Goal: Task Accomplishment & Management: Use online tool/utility

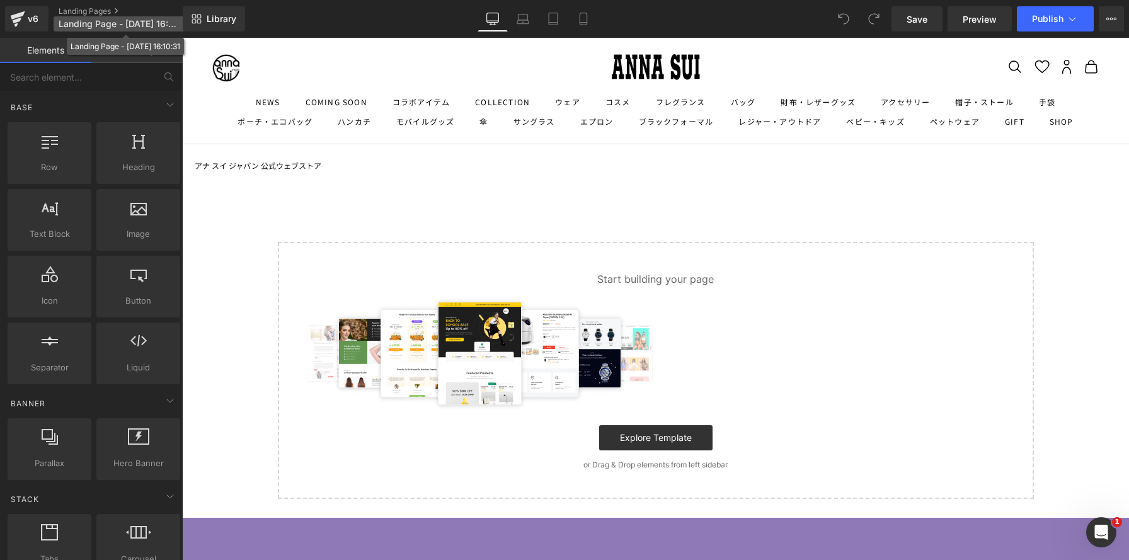
click at [72, 21] on span "Landing Page - [DATE] 16:10:31" at bounding box center [119, 24] width 121 height 10
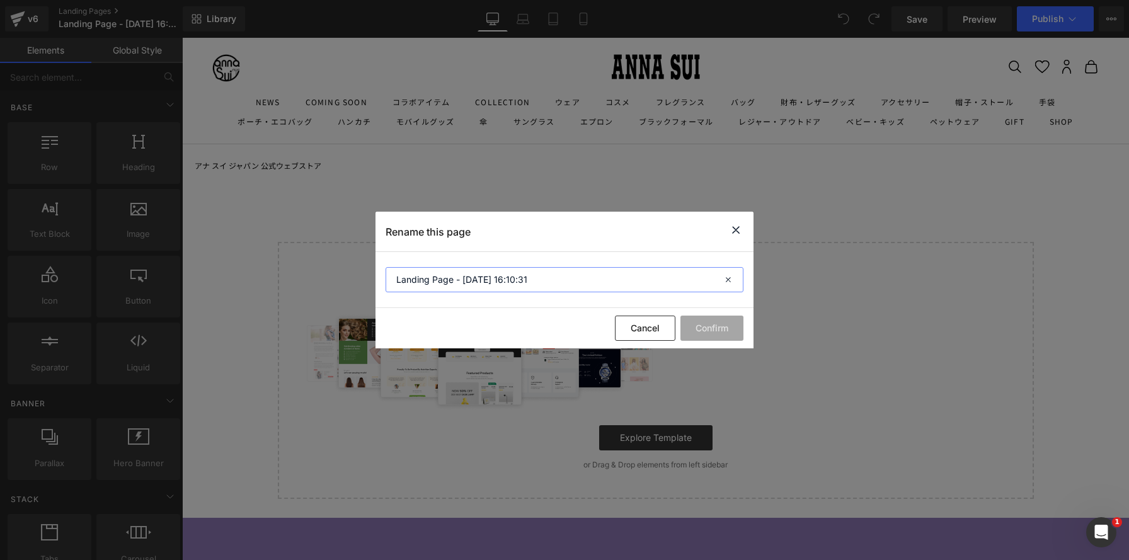
drag, startPoint x: 535, startPoint y: 287, endPoint x: 260, endPoint y: 238, distance: 279.1
click at [260, 238] on div "Rename this page Landing Page - [DATE] 16:10:31 Cancel Confirm" at bounding box center [564, 280] width 1129 height 560
paste input "FRIXION SYNERGY KNOCK」"
click at [523, 278] on input "FRIXION SYNERGY KNOCK×" at bounding box center [565, 279] width 358 height 25
type input "FRIXION SYNERGY KNOCK×ANNA SUI"
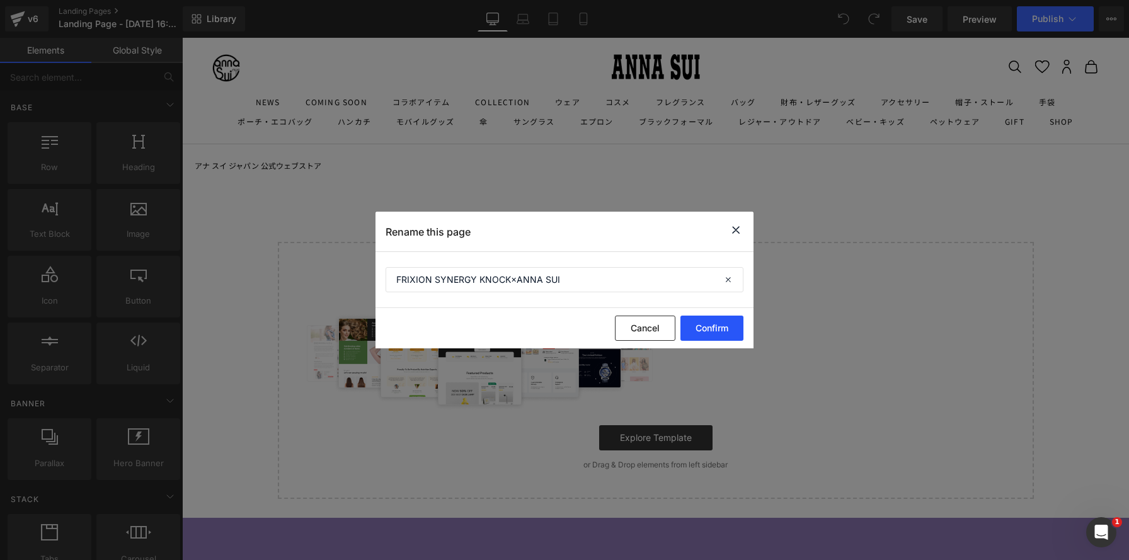
click at [707, 327] on button "Confirm" at bounding box center [711, 328] width 63 height 25
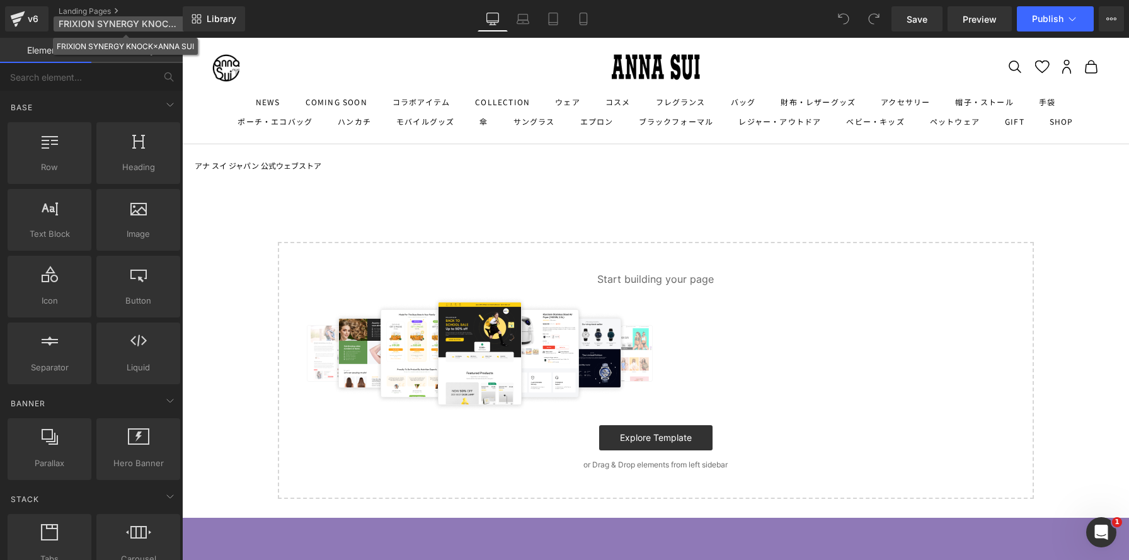
click at [101, 24] on span "FRIXION SYNERGY KNOCK×ANNA SUI" at bounding box center [119, 24] width 121 height 10
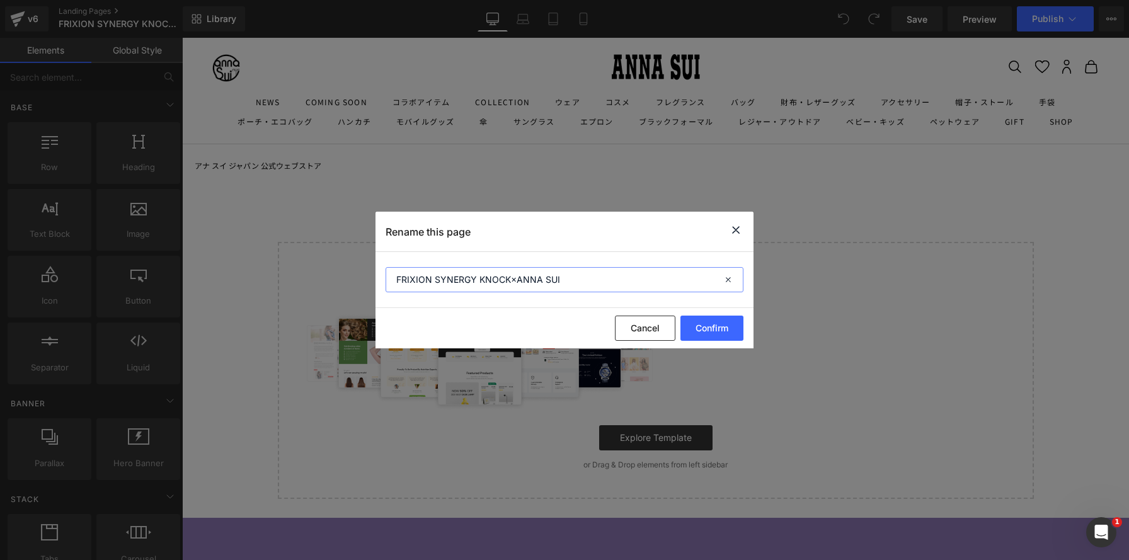
drag, startPoint x: 563, startPoint y: 287, endPoint x: 316, endPoint y: 253, distance: 249.3
click at [316, 253] on div "Rename this page FRIXION SYNERGY KNOCK×ANNA SUI Cancel Confirm" at bounding box center [564, 280] width 1129 height 560
drag, startPoint x: 739, startPoint y: 227, endPoint x: 554, endPoint y: 197, distance: 187.1
click at [739, 227] on icon at bounding box center [735, 230] width 15 height 16
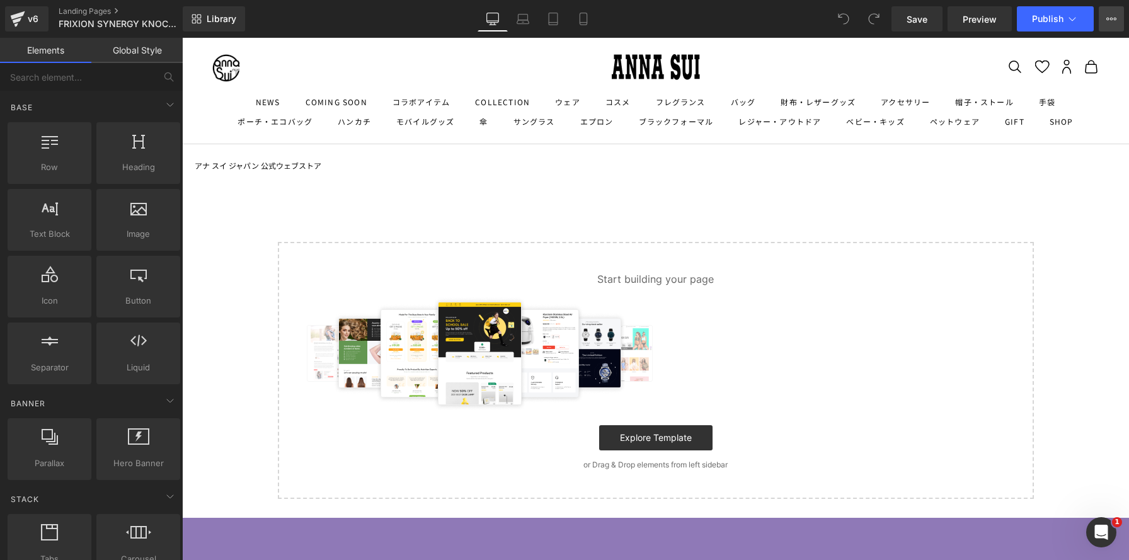
click at [1109, 15] on icon at bounding box center [1111, 19] width 10 height 10
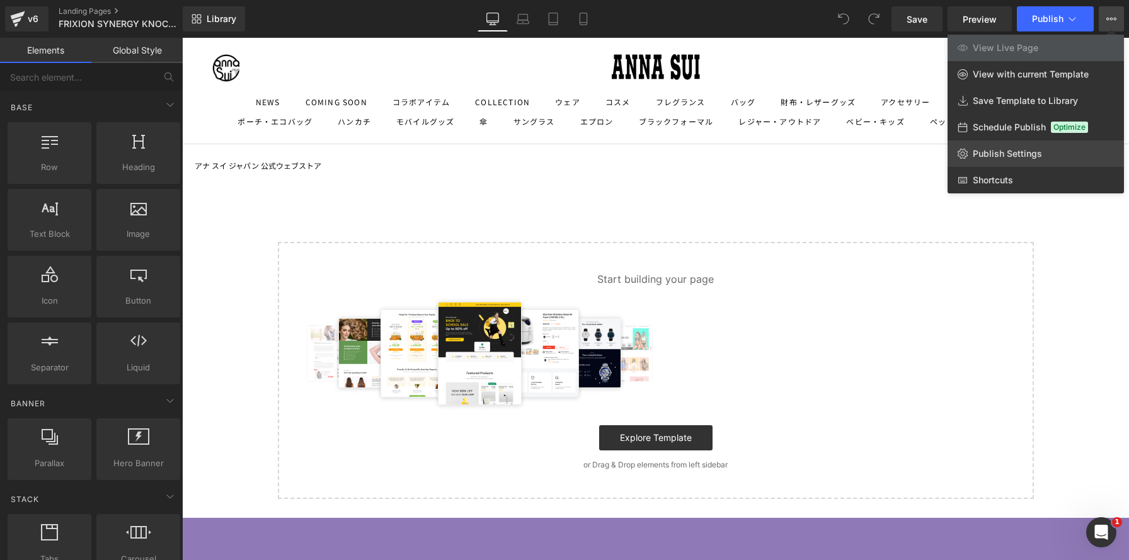
click at [995, 147] on link "Publish Settings" at bounding box center [1036, 153] width 176 height 26
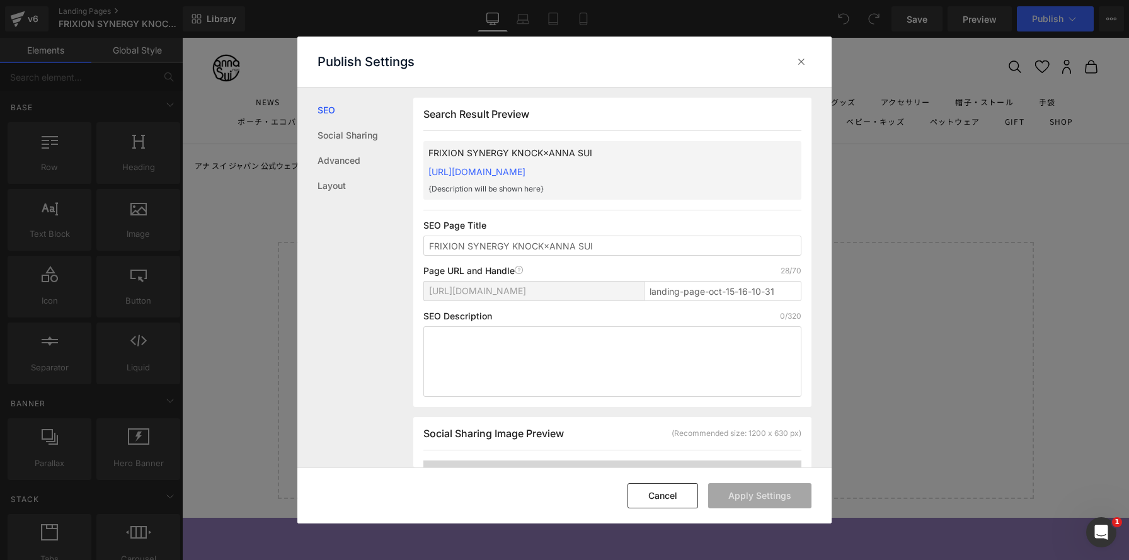
scroll to position [1, 0]
drag, startPoint x: 776, startPoint y: 291, endPoint x: 636, endPoint y: 284, distance: 140.1
click at [636, 284] on div "[URL][DOMAIN_NAME] landing-page-oct-15-16-10-31" at bounding box center [612, 295] width 378 height 30
paste input "FRIXION-SYNERGY-KNOCK×ANNA-[GEOGRAPHIC_DATA]"
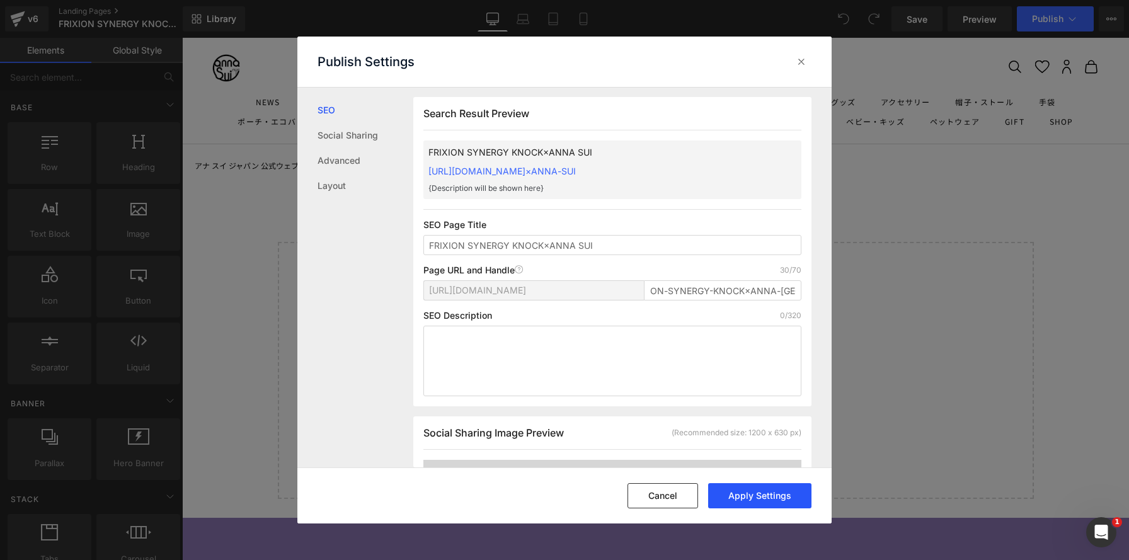
click at [761, 495] on button "Apply Settings" at bounding box center [759, 495] width 103 height 25
click at [696, 294] on input "frixion-synergy-knock-anna-sui" at bounding box center [723, 290] width 158 height 20
click at [677, 290] on input "frixion-synergy-knock-anna-sui" at bounding box center [723, 290] width 158 height 20
type input "frixionsynergyknock-anna-sui"
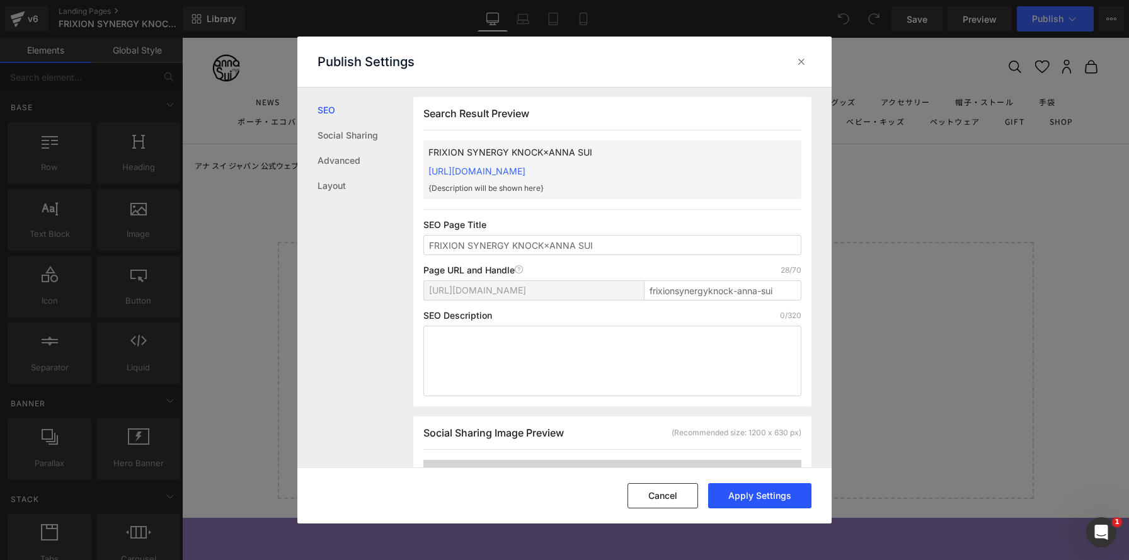
click at [755, 498] on button "Apply Settings" at bounding box center [759, 495] width 103 height 25
drag, startPoint x: 604, startPoint y: 247, endPoint x: 403, endPoint y: 239, distance: 201.8
click at [403, 239] on div "SEO Social Sharing Advanced Layout Search Result Preview FRIXION SYNERGY KNOCK×…" at bounding box center [564, 277] width 534 height 379
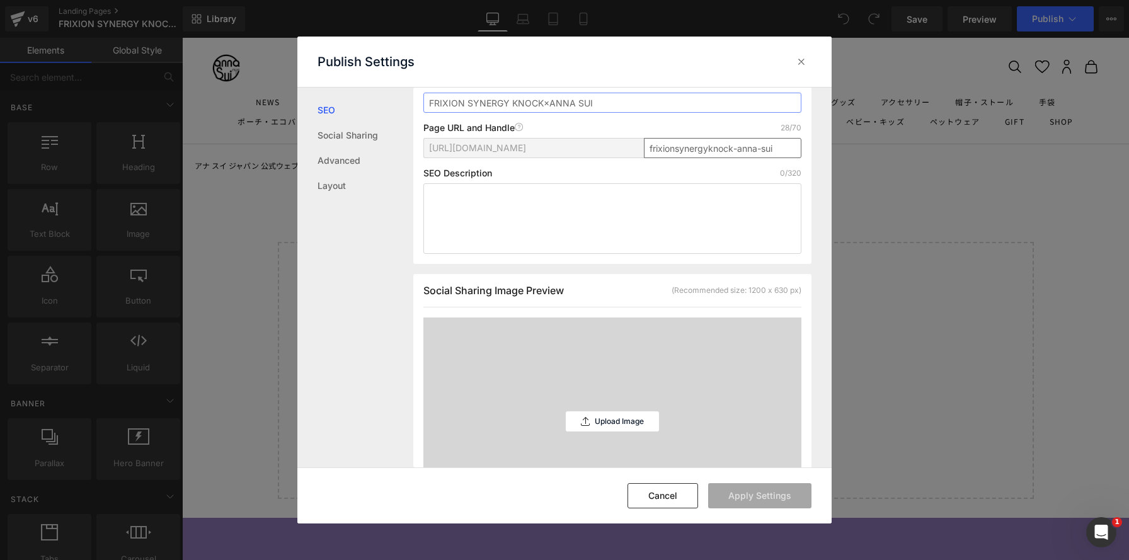
scroll to position [202, 0]
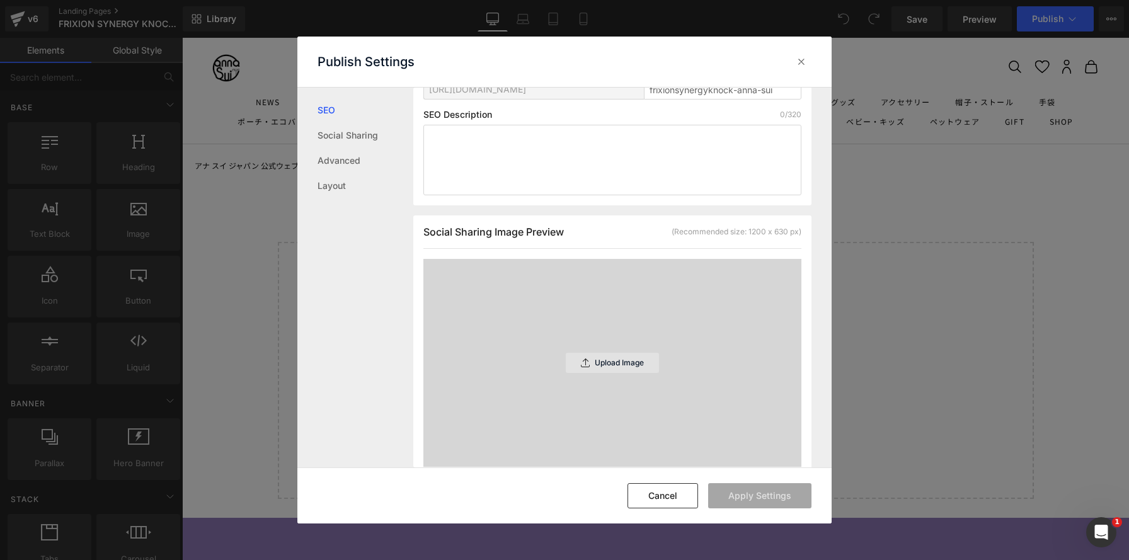
click at [621, 364] on p "Upload Image" at bounding box center [619, 362] width 49 height 9
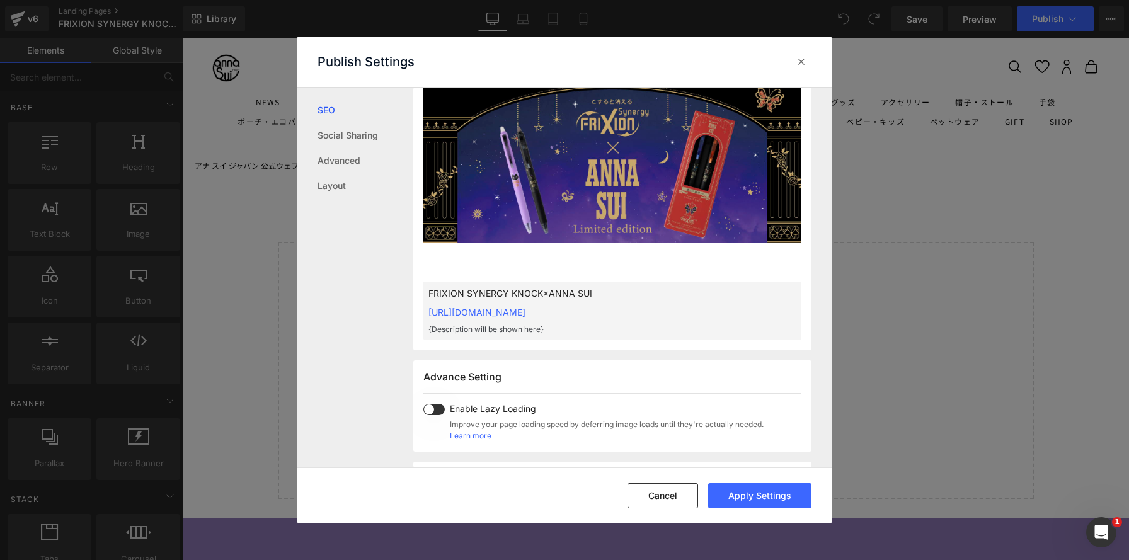
scroll to position [418, 0]
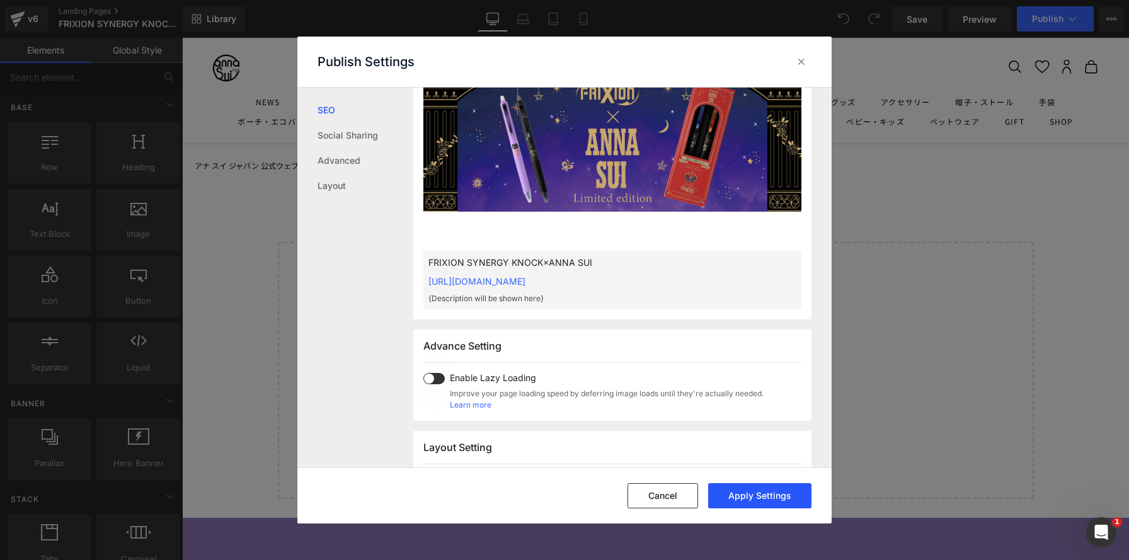
click at [769, 493] on button "Apply Settings" at bounding box center [759, 495] width 103 height 25
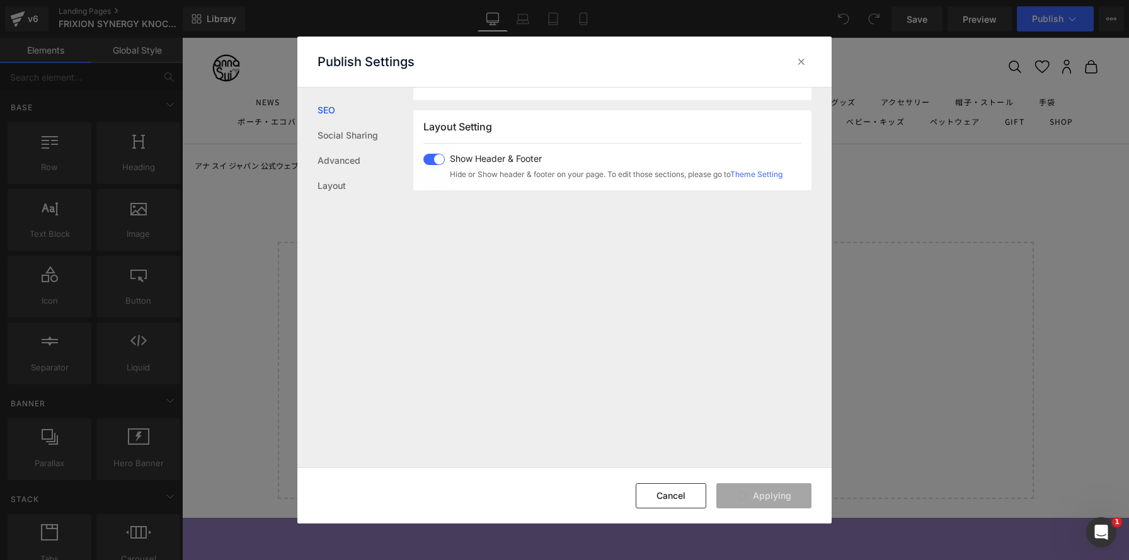
scroll to position [750, 0]
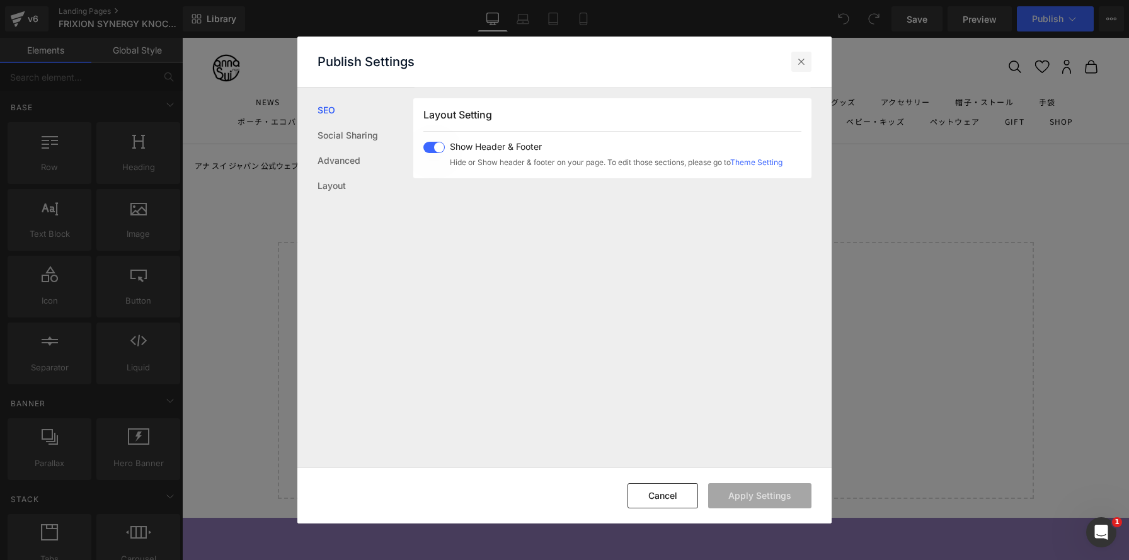
click at [796, 61] on icon at bounding box center [801, 61] width 13 height 13
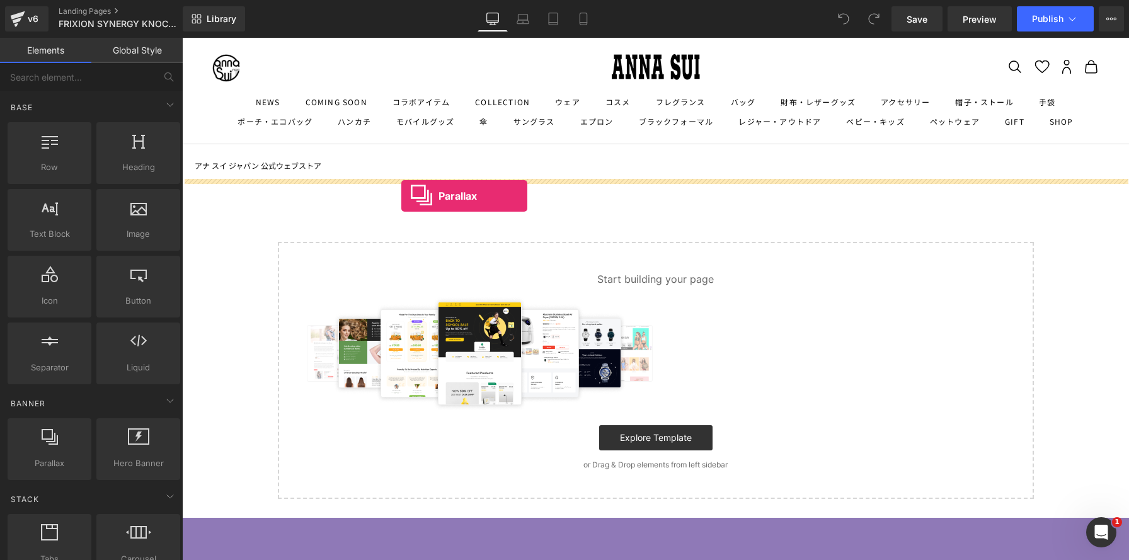
drag, startPoint x: 249, startPoint y: 478, endPoint x: 401, endPoint y: 196, distance: 320.5
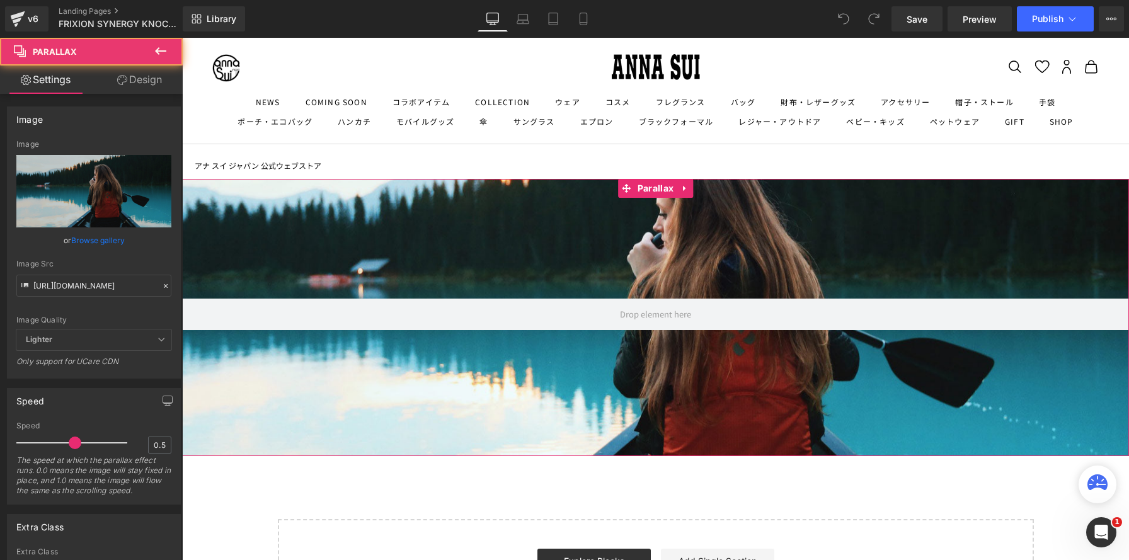
scroll to position [971, 947]
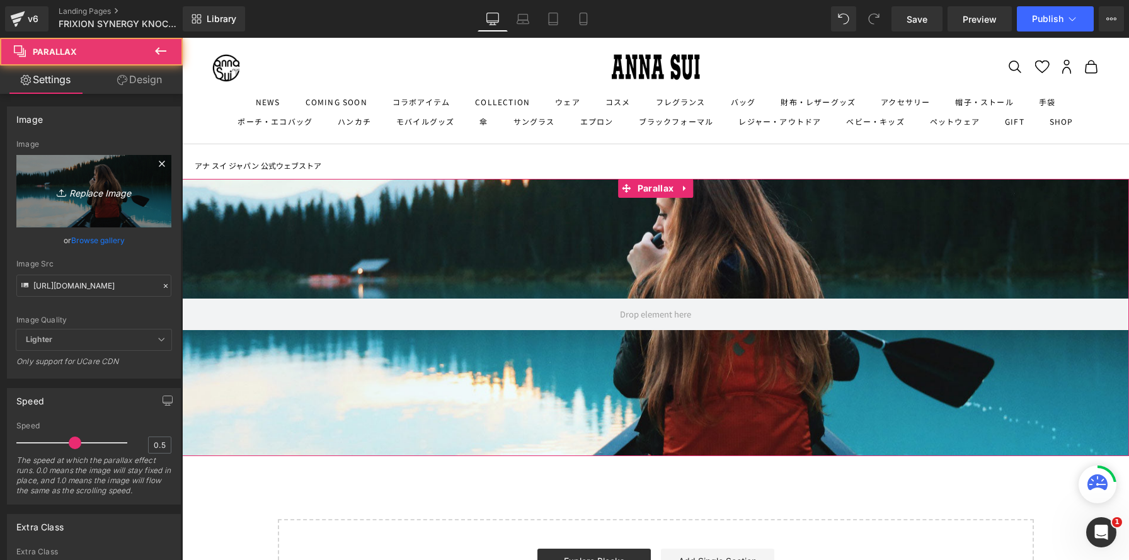
click at [65, 176] on link "Replace Image" at bounding box center [93, 191] width 155 height 72
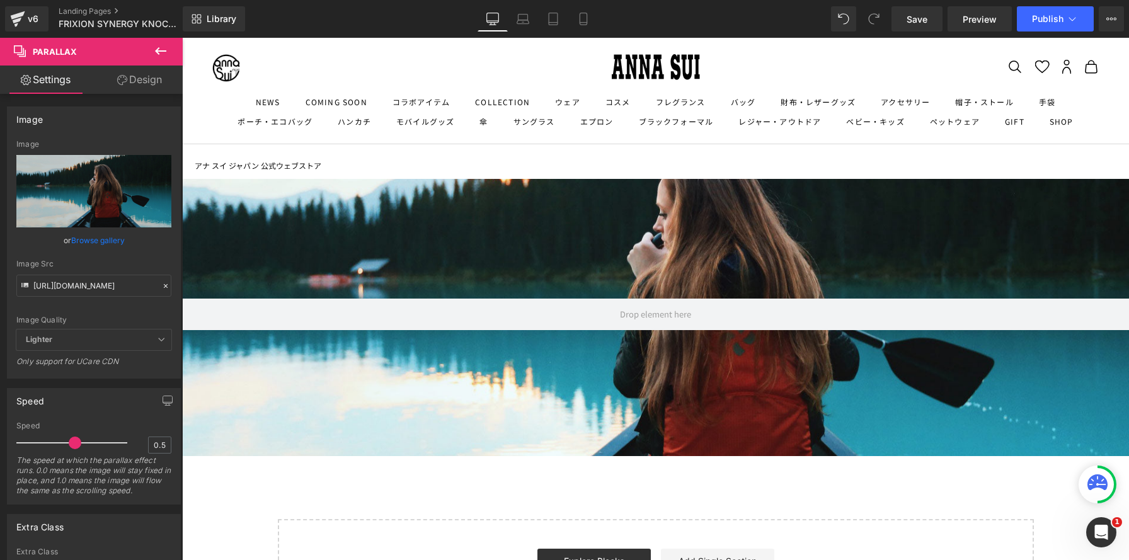
type input "C:\fakepath\黒-01 のコピー.jpg"
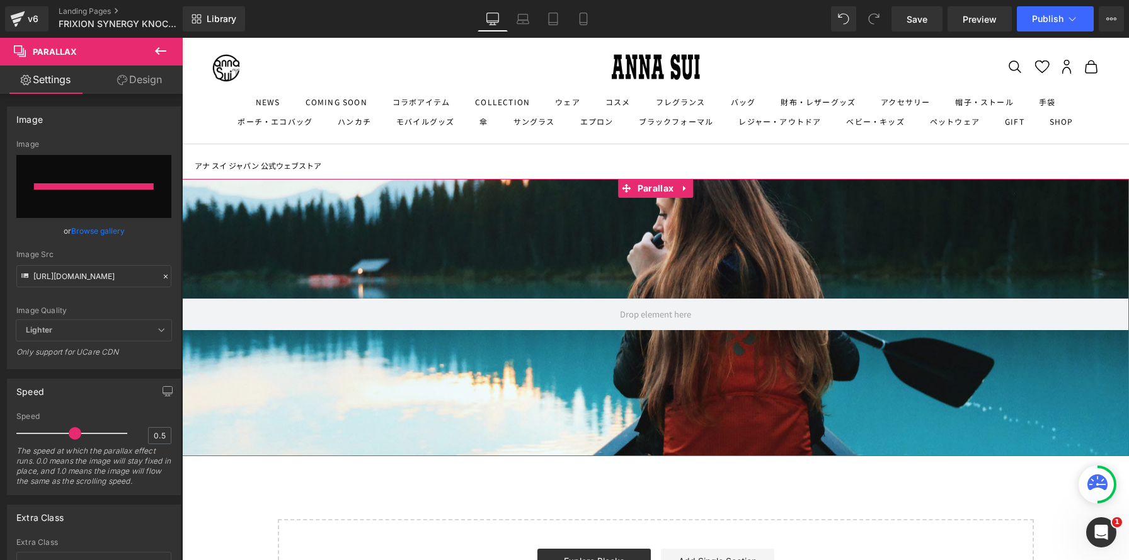
type input "[URL][DOMAIN_NAME]"
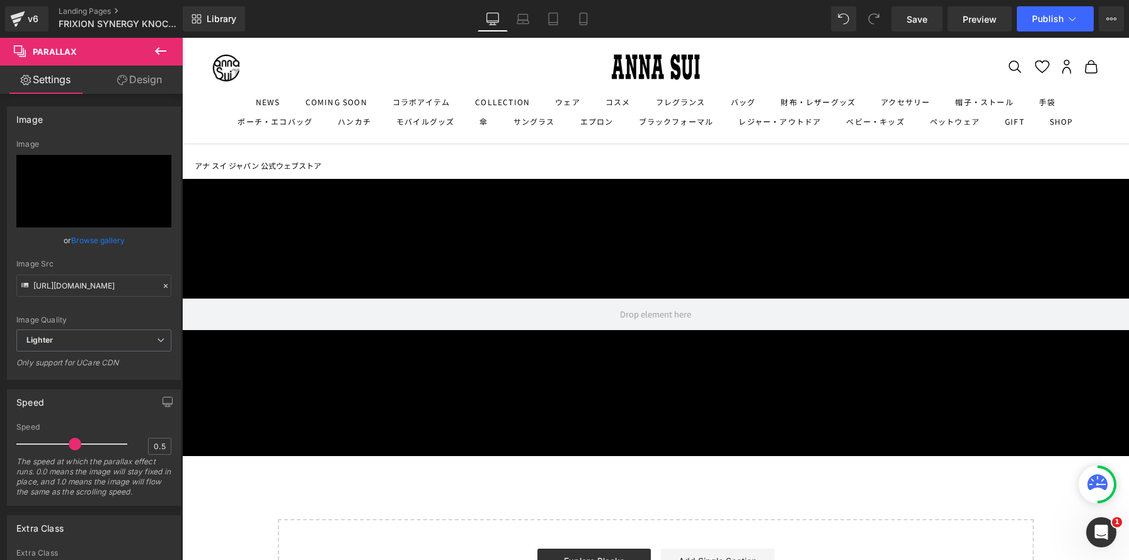
click at [156, 51] on icon at bounding box center [160, 51] width 11 height 8
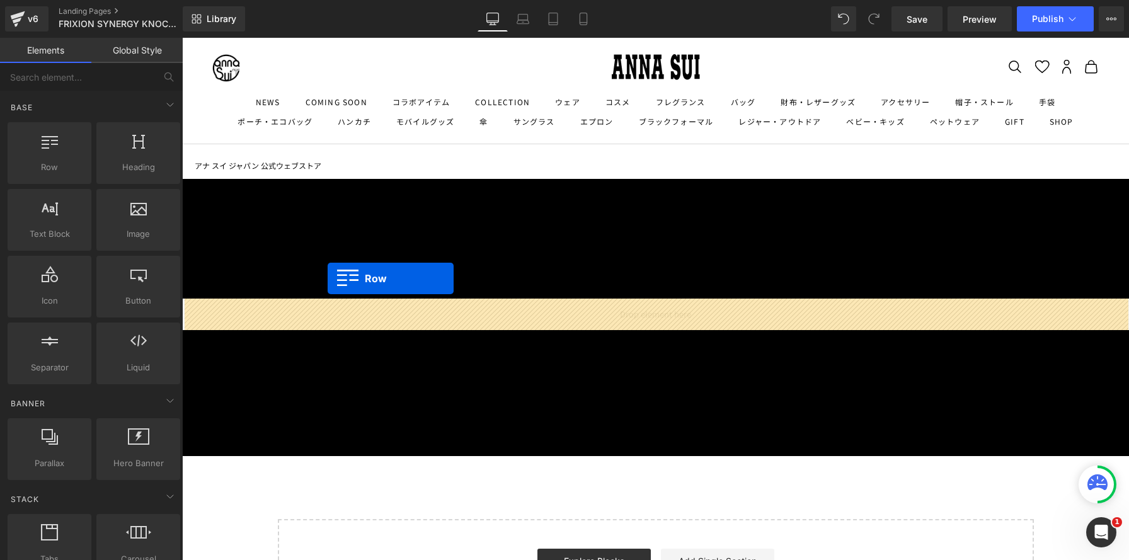
drag, startPoint x: 229, startPoint y: 193, endPoint x: 328, endPoint y: 279, distance: 130.9
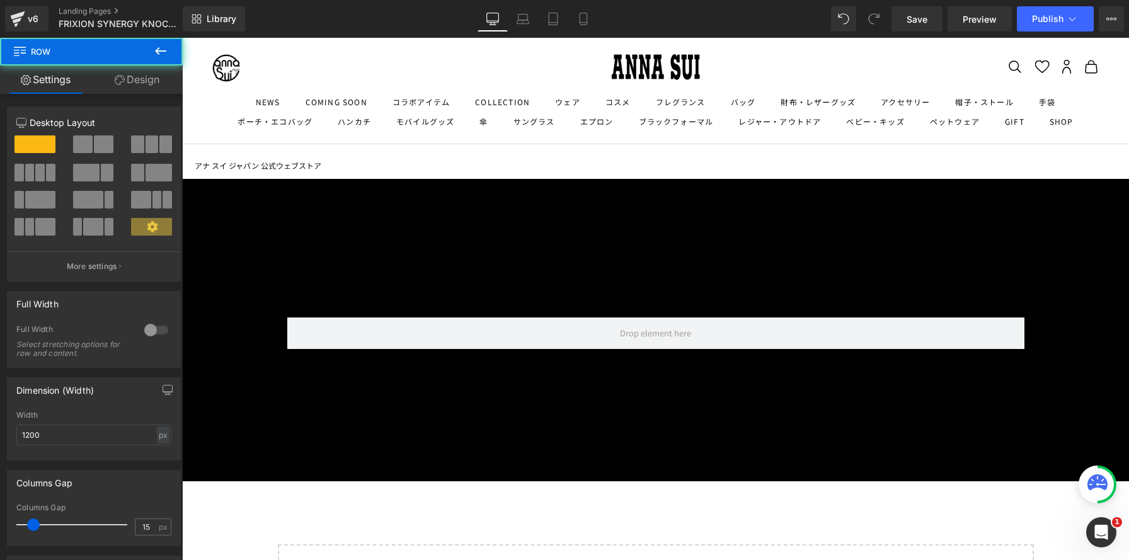
scroll to position [996, 947]
click at [159, 55] on icon at bounding box center [160, 50] width 15 height 15
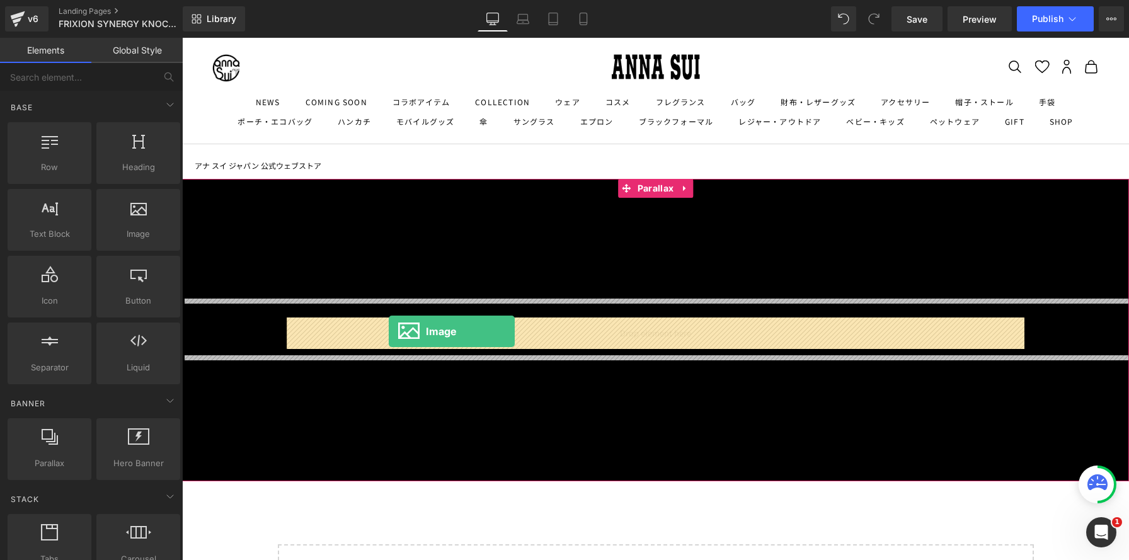
drag, startPoint x: 296, startPoint y: 257, endPoint x: 389, endPoint y: 331, distance: 118.8
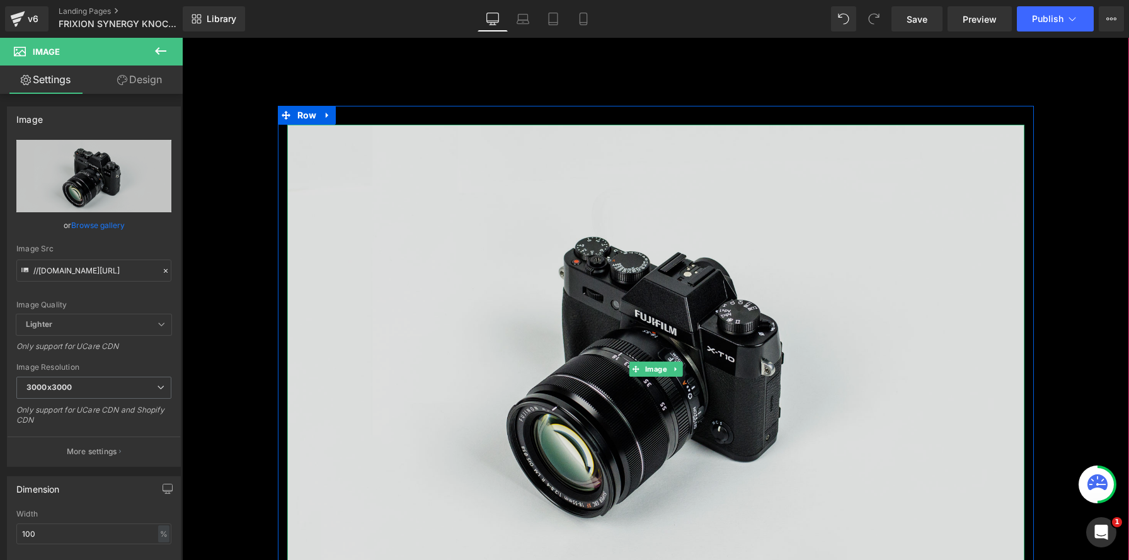
scroll to position [152, 0]
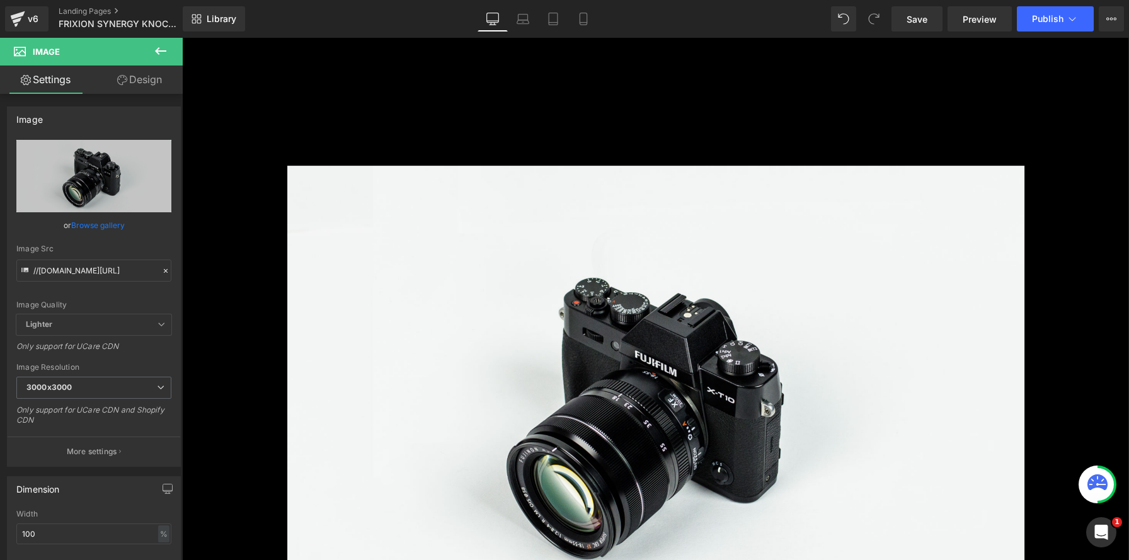
click at [164, 54] on icon at bounding box center [160, 50] width 15 height 15
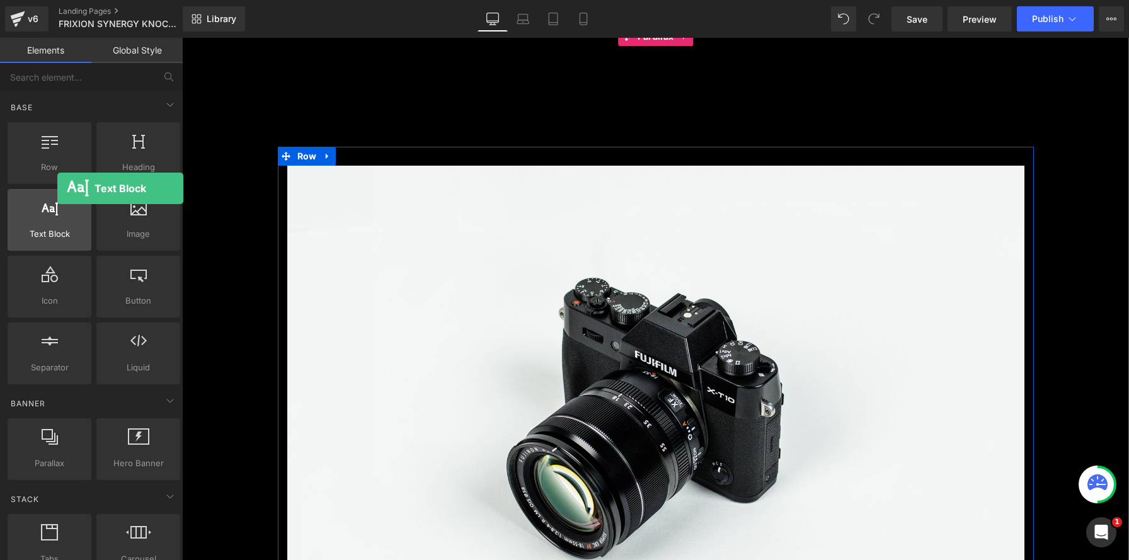
drag, startPoint x: 70, startPoint y: 220, endPoint x: 31, endPoint y: 217, distance: 39.1
click at [28, 222] on div at bounding box center [49, 213] width 76 height 28
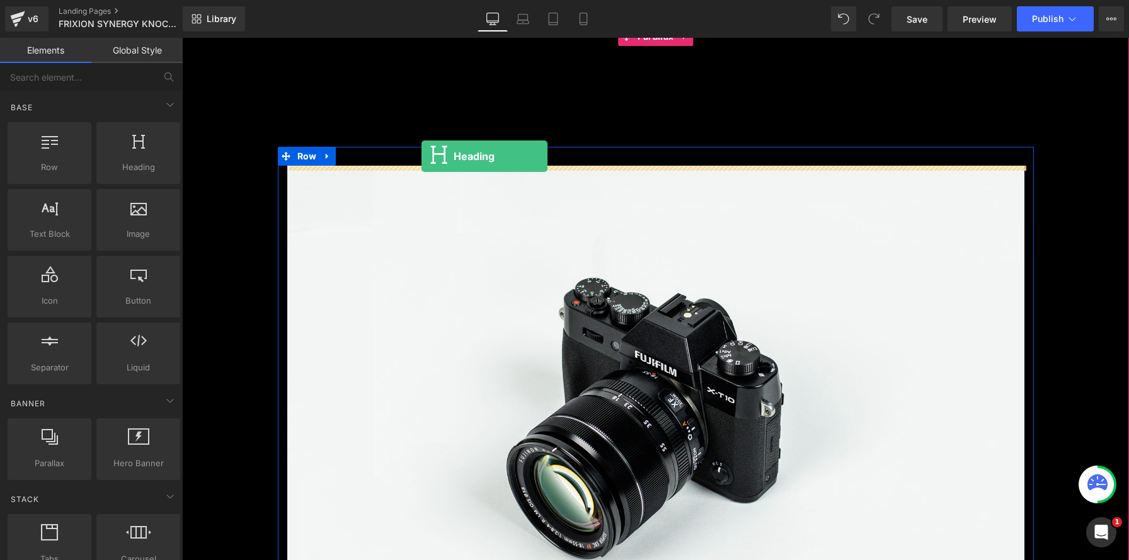
drag, startPoint x: 293, startPoint y: 193, endPoint x: 421, endPoint y: 156, distance: 133.6
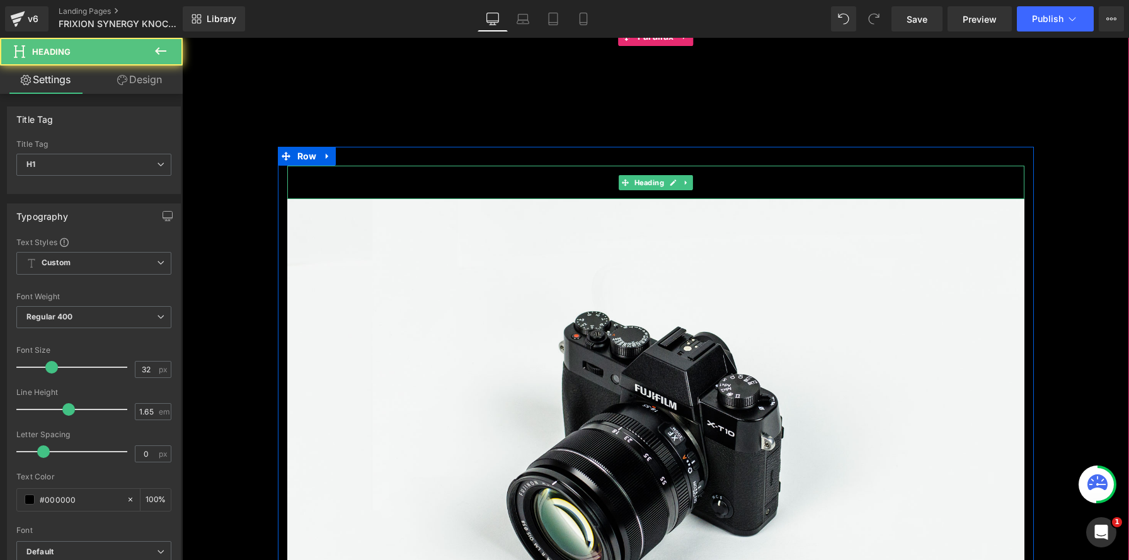
scroll to position [1486, 947]
click at [571, 185] on h1 "Your heading text goes here" at bounding box center [655, 182] width 737 height 33
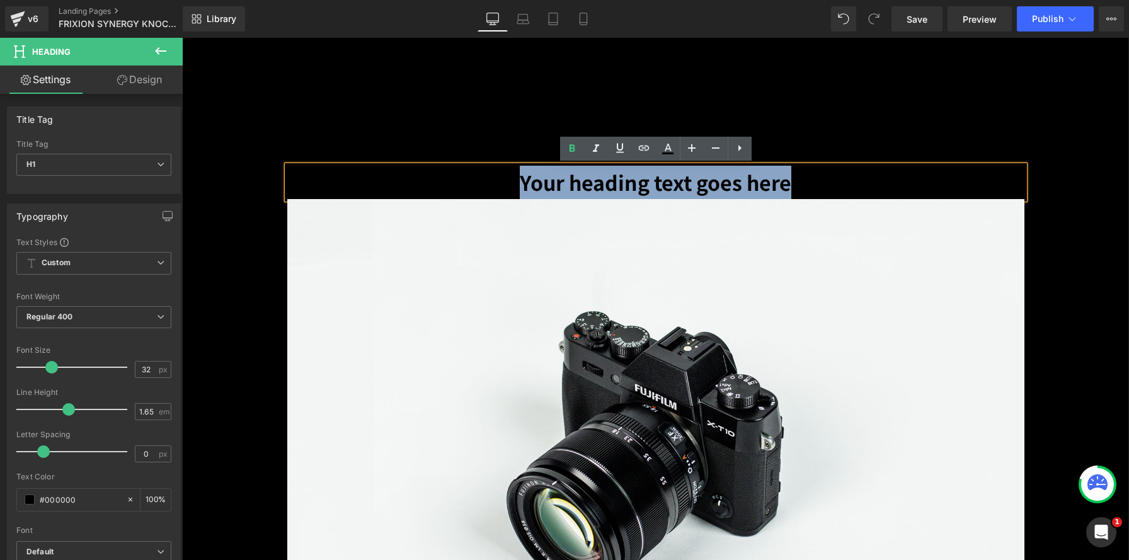
drag, startPoint x: 375, startPoint y: 185, endPoint x: 939, endPoint y: 190, distance: 563.9
click at [939, 190] on h1 "Your heading text goes here" at bounding box center [655, 182] width 737 height 33
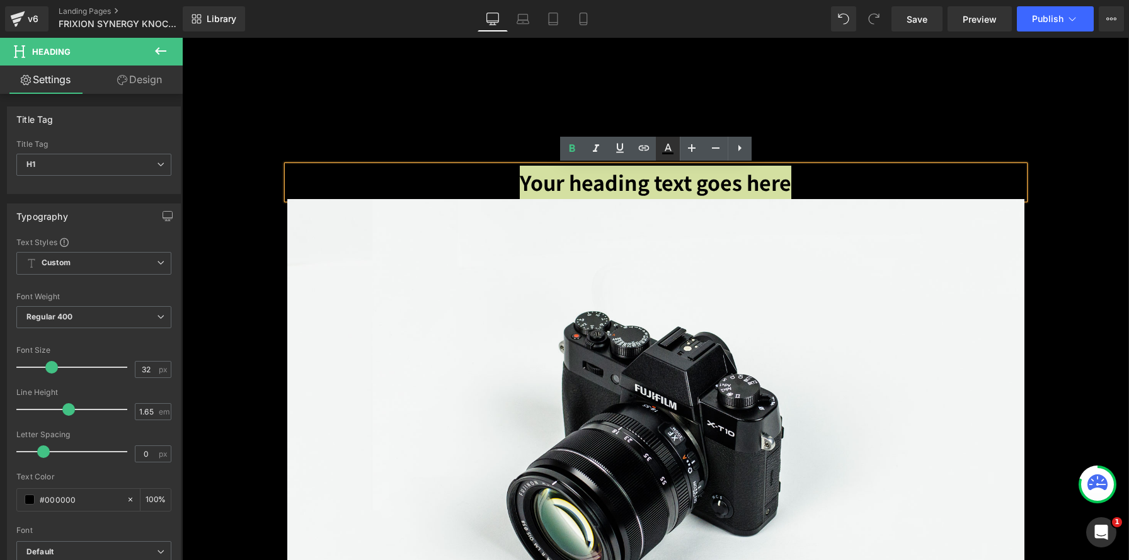
click at [670, 151] on icon at bounding box center [667, 148] width 15 height 15
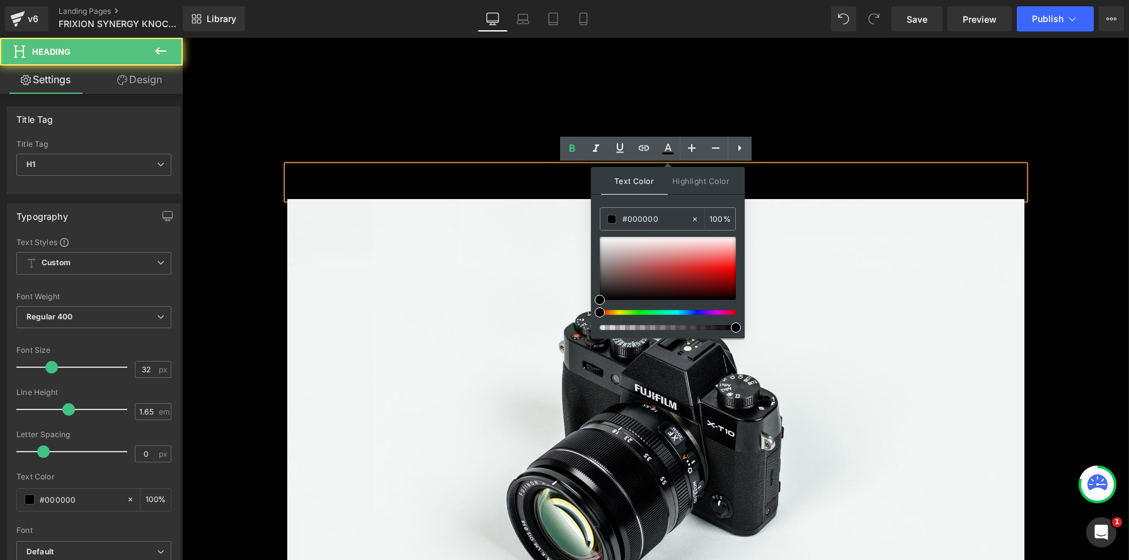
click at [525, 174] on h1 "Your heading text goes here" at bounding box center [655, 182] width 737 height 33
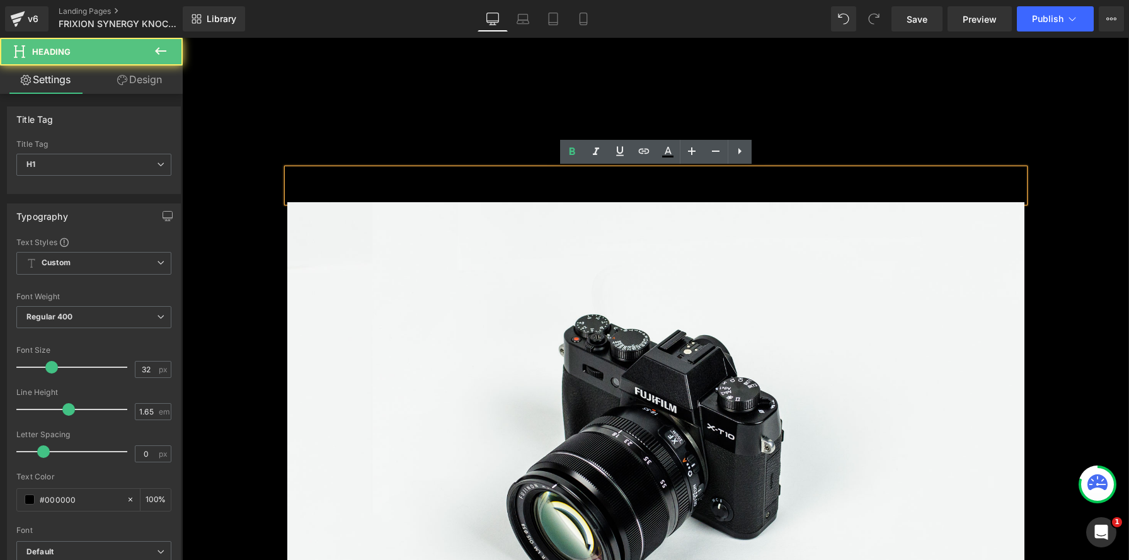
scroll to position [150, 0]
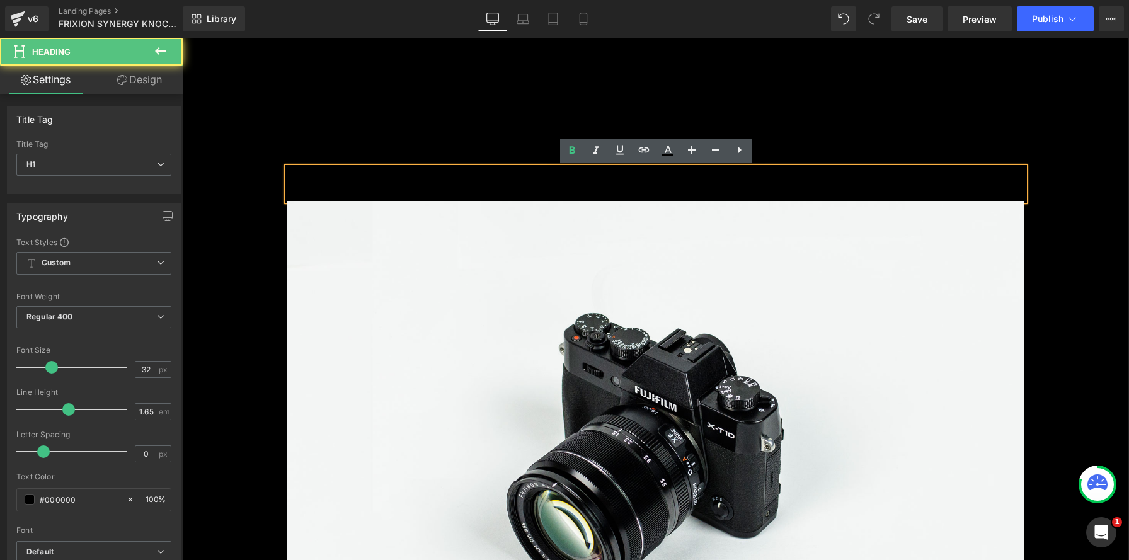
click at [568, 183] on h1 "Your heading text goes here" at bounding box center [655, 184] width 737 height 33
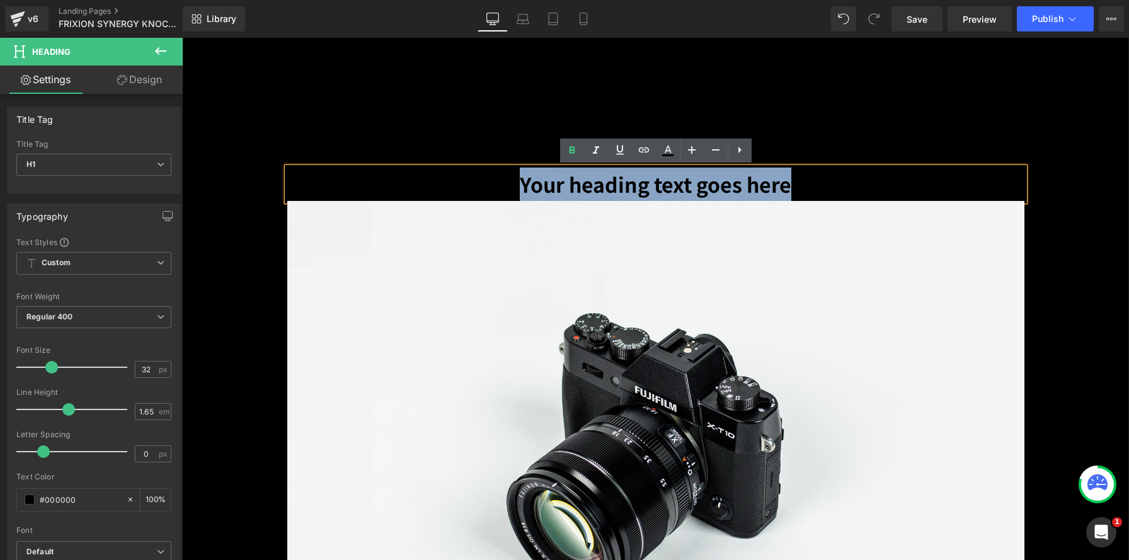
drag, startPoint x: 508, startPoint y: 184, endPoint x: 905, endPoint y: 197, distance: 397.1
click at [905, 197] on h1 "Your heading text goes here" at bounding box center [655, 184] width 737 height 33
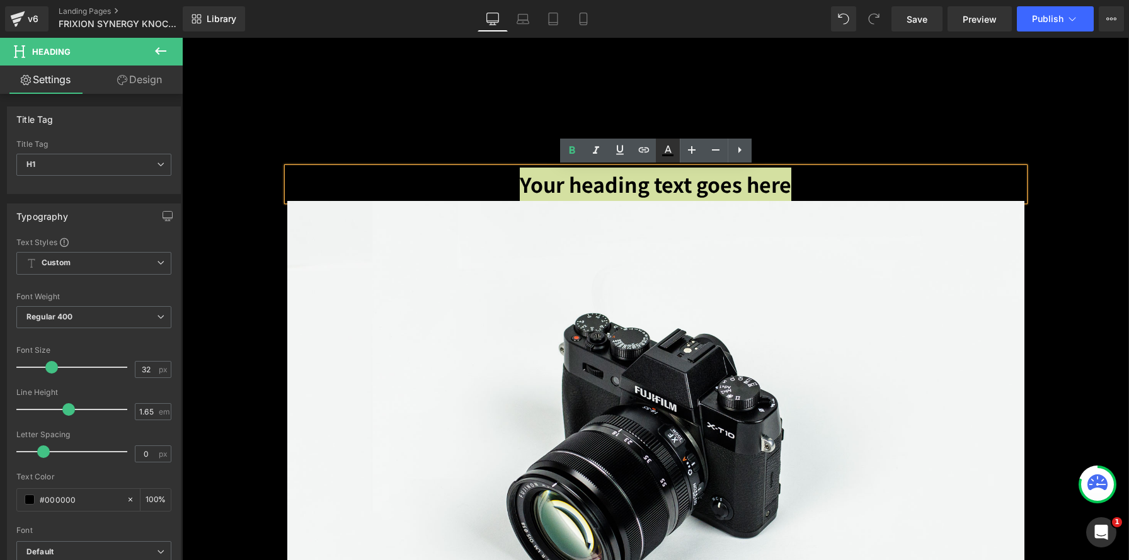
click at [665, 151] on icon at bounding box center [668, 150] width 7 height 8
type input "100"
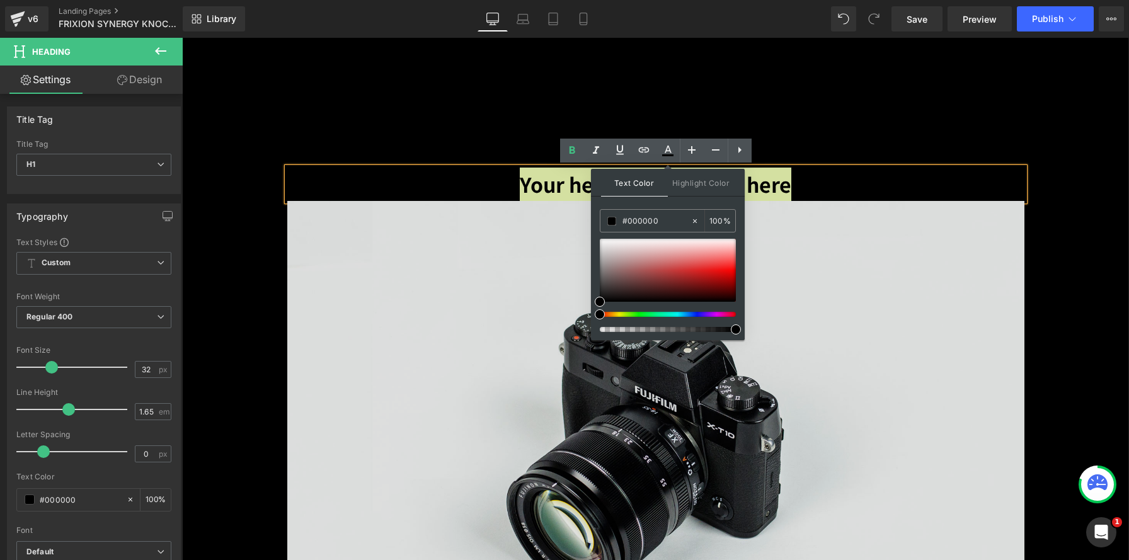
drag, startPoint x: 842, startPoint y: 260, endPoint x: 550, endPoint y: 204, distance: 296.9
paste input "c8a86b"
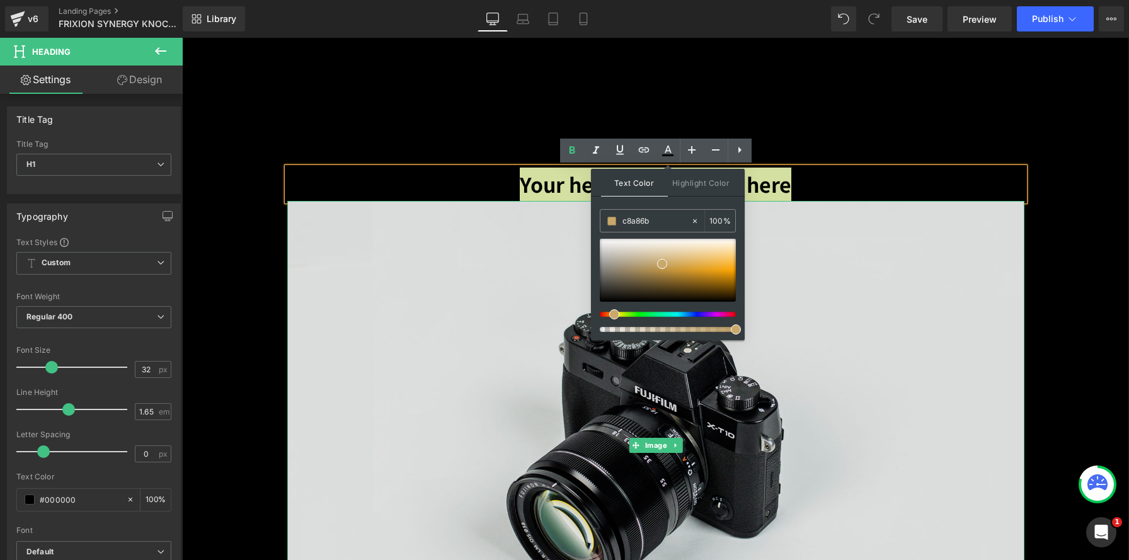
type input "c8a86b"
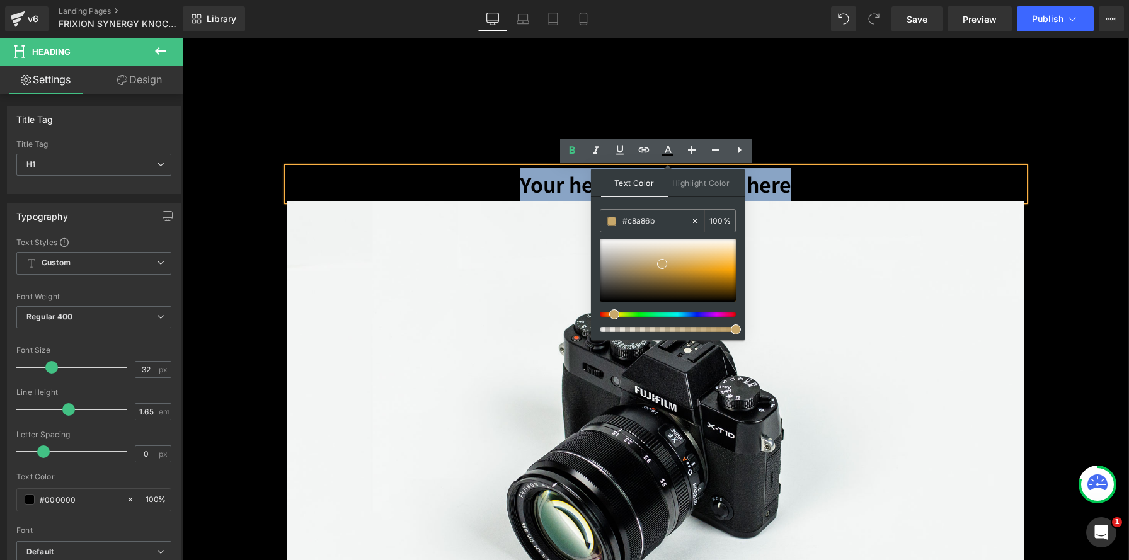
click at [484, 189] on h1 "Your heading text goes here" at bounding box center [655, 184] width 737 height 33
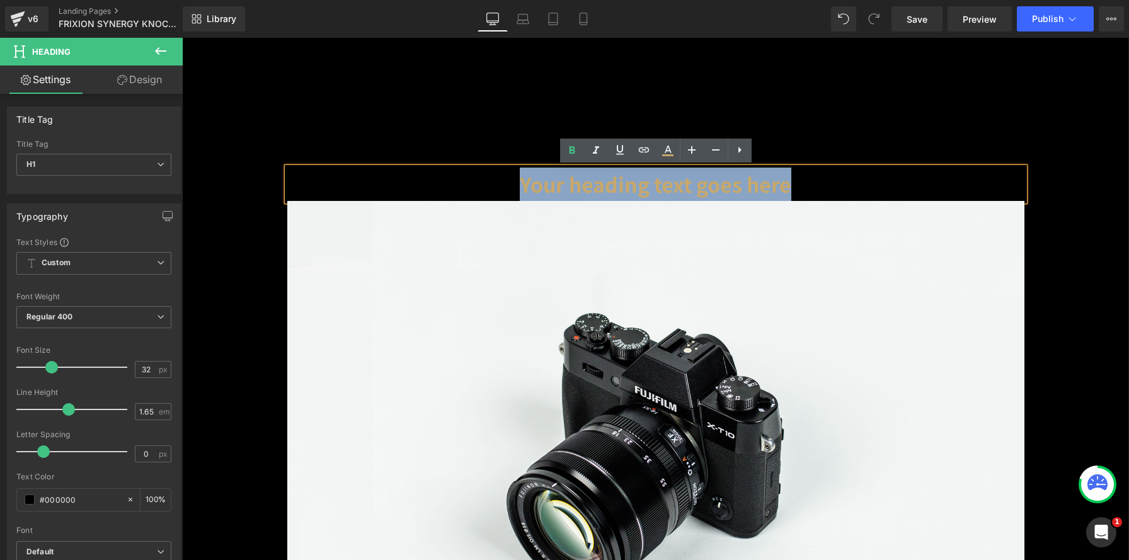
drag, startPoint x: 505, startPoint y: 183, endPoint x: 1030, endPoint y: 192, distance: 524.9
click at [1030, 192] on div "Your heading text goes here Heading Image" at bounding box center [656, 429] width 756 height 522
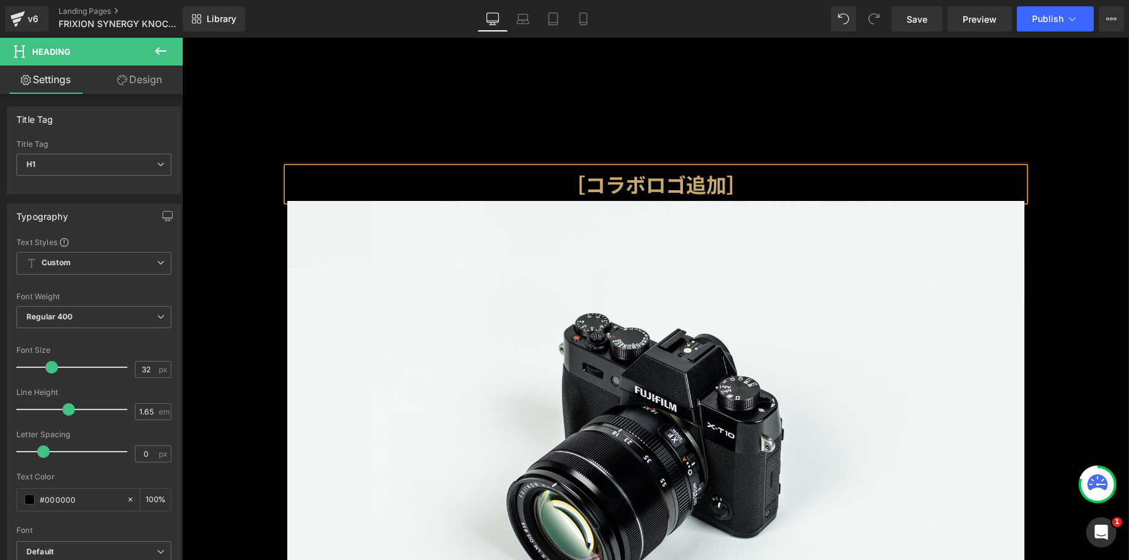
click at [1040, 339] on span "［コラボロゴ追加］ Heading Image Row" at bounding box center [655, 422] width 947 height 547
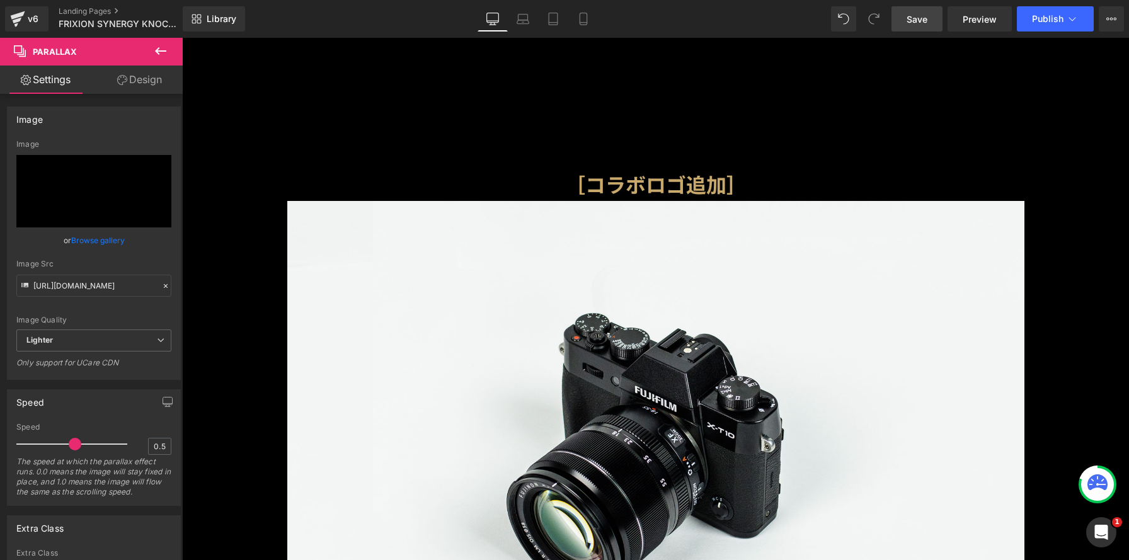
click at [911, 23] on span "Save" at bounding box center [917, 19] width 21 height 13
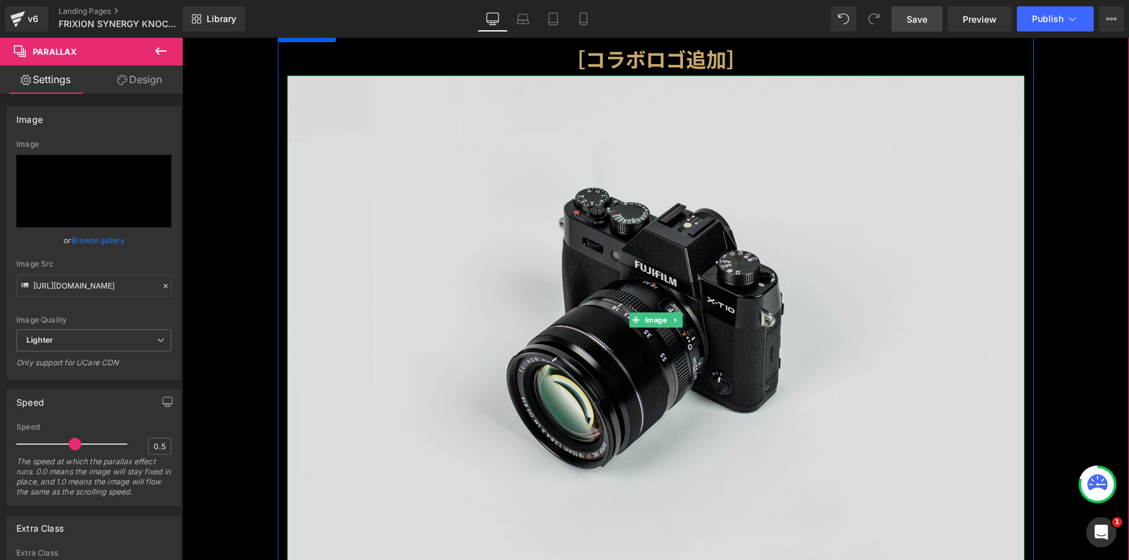
scroll to position [202, 0]
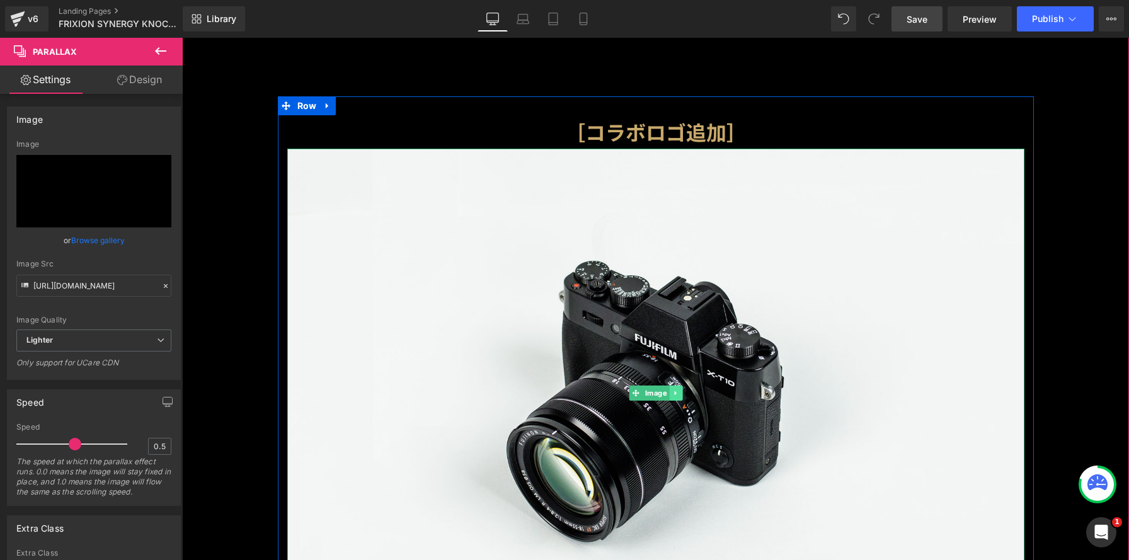
click at [675, 395] on icon at bounding box center [675, 393] width 7 height 8
click at [680, 393] on icon at bounding box center [682, 392] width 7 height 7
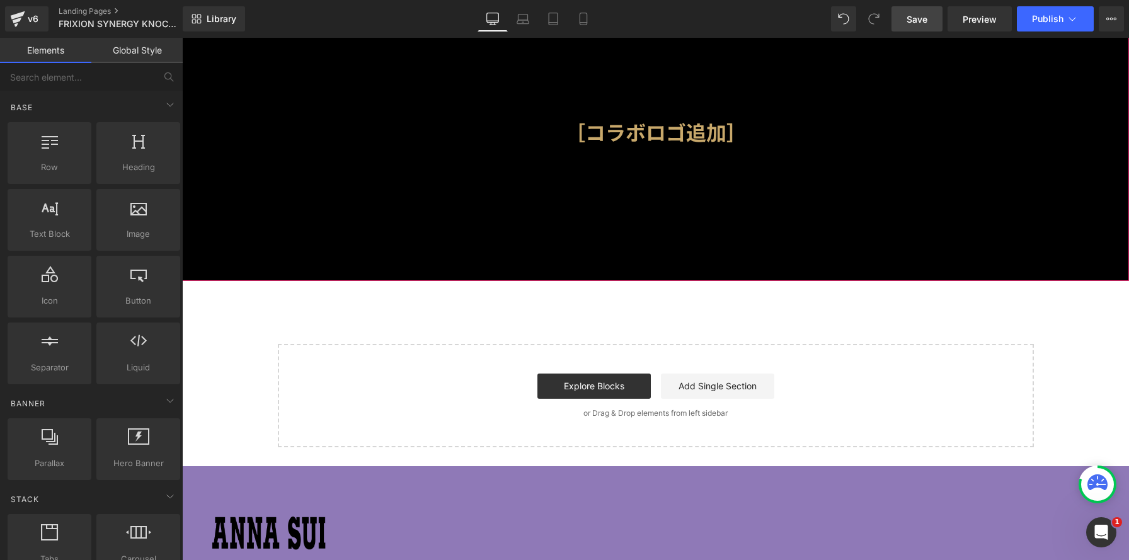
scroll to position [6, 6]
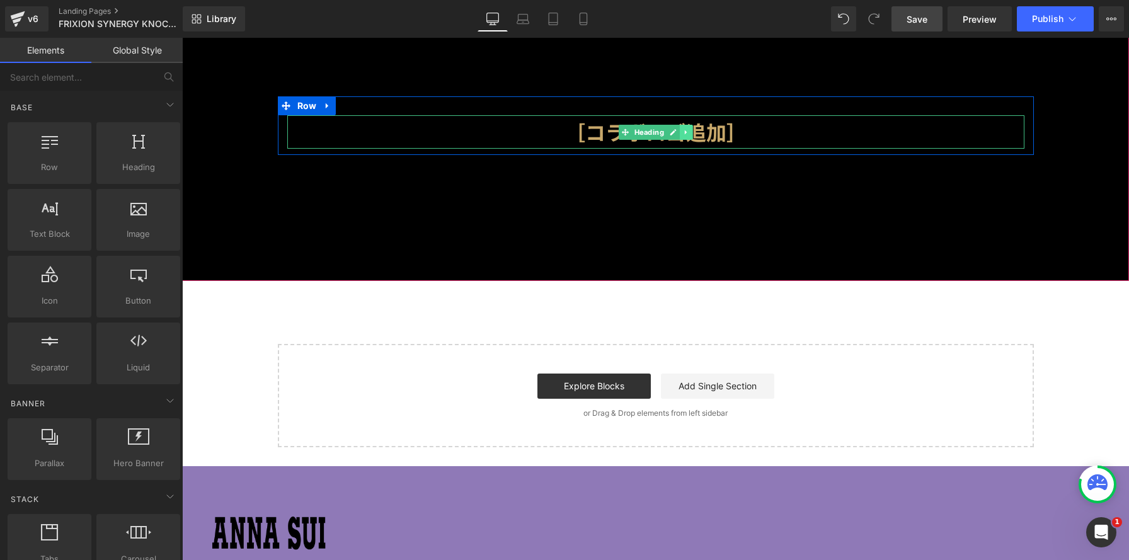
click at [690, 134] on link at bounding box center [686, 132] width 13 height 15
click at [680, 133] on icon at bounding box center [679, 132] width 7 height 7
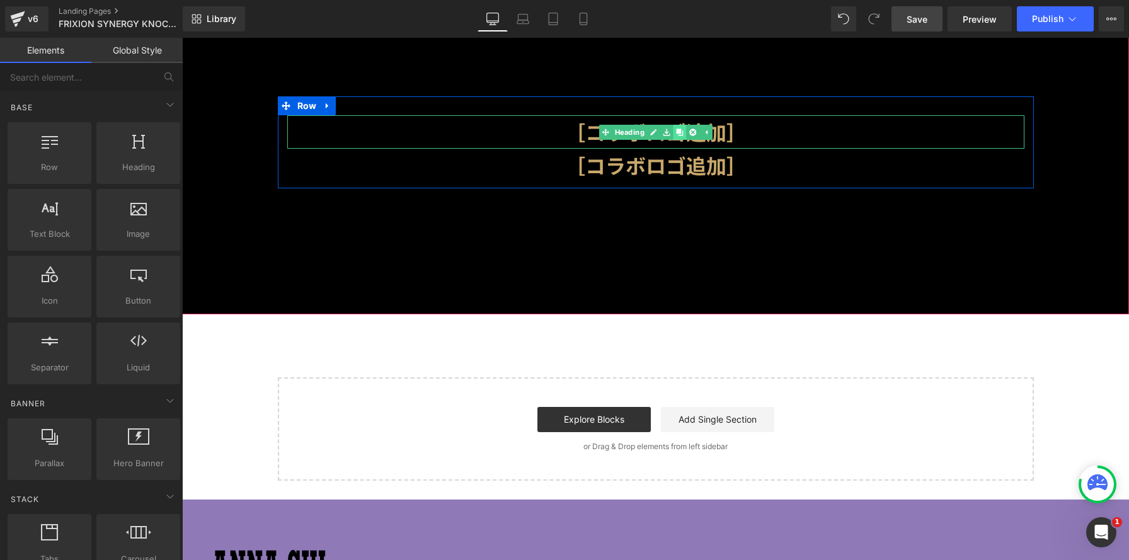
scroll to position [1031, 947]
click at [550, 173] on h1 "［コラボロゴ追加］" at bounding box center [655, 165] width 737 height 33
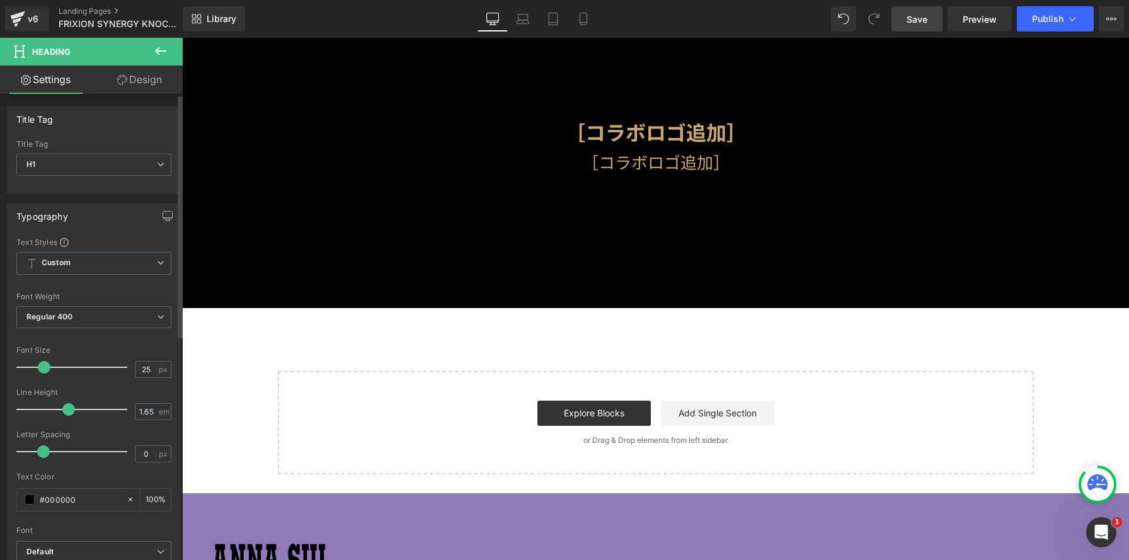
scroll to position [6, 6]
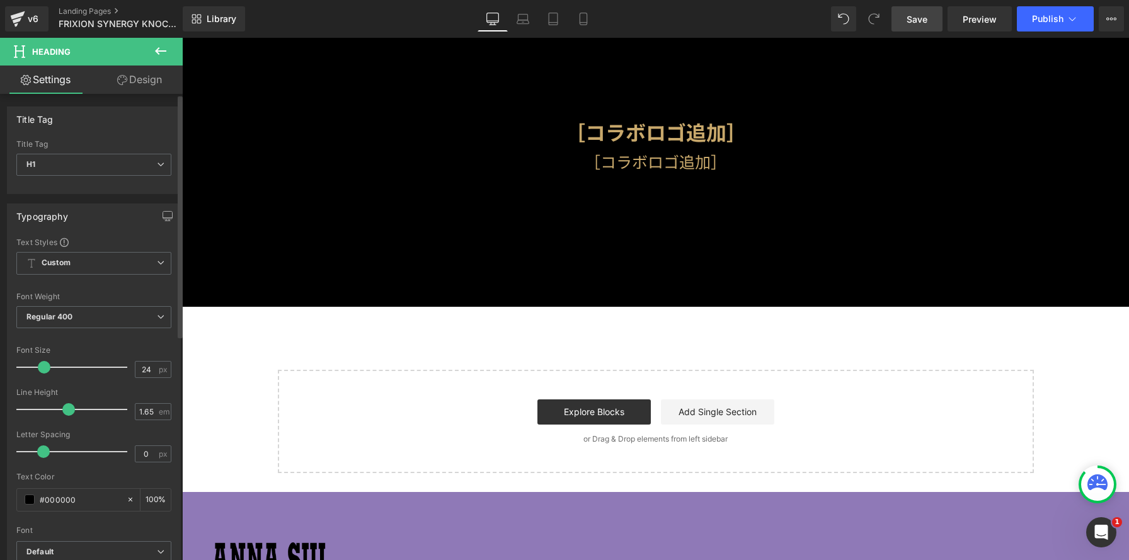
type input "22"
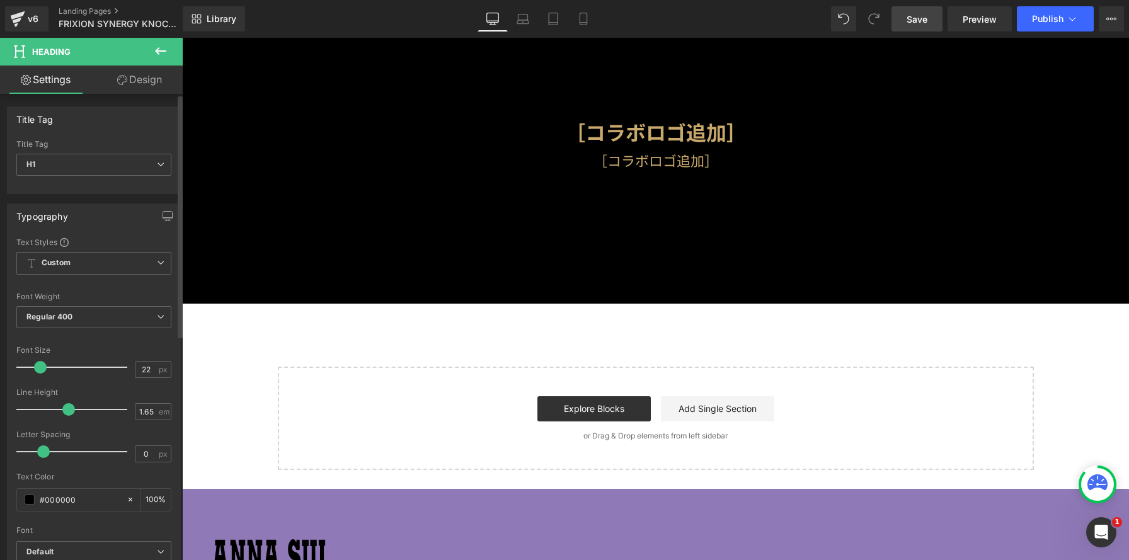
drag, startPoint x: 45, startPoint y: 367, endPoint x: 35, endPoint y: 367, distance: 10.7
click at [35, 367] on span at bounding box center [40, 367] width 13 height 13
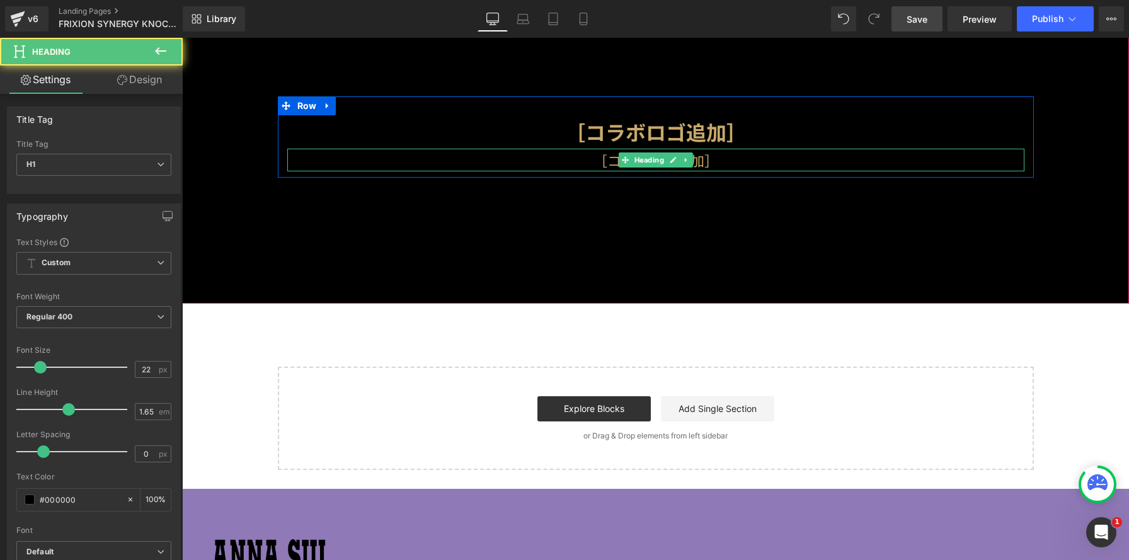
click at [580, 163] on h1 "［コラボロゴ追加］" at bounding box center [655, 160] width 737 height 23
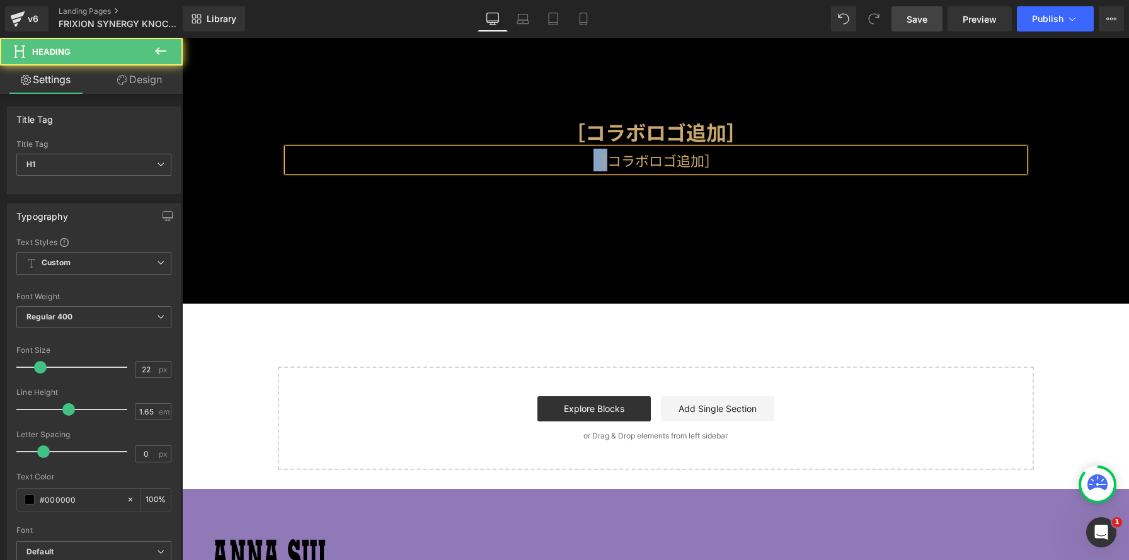
click at [580, 163] on h1 "［コラボロゴ追加］" at bounding box center [655, 160] width 737 height 23
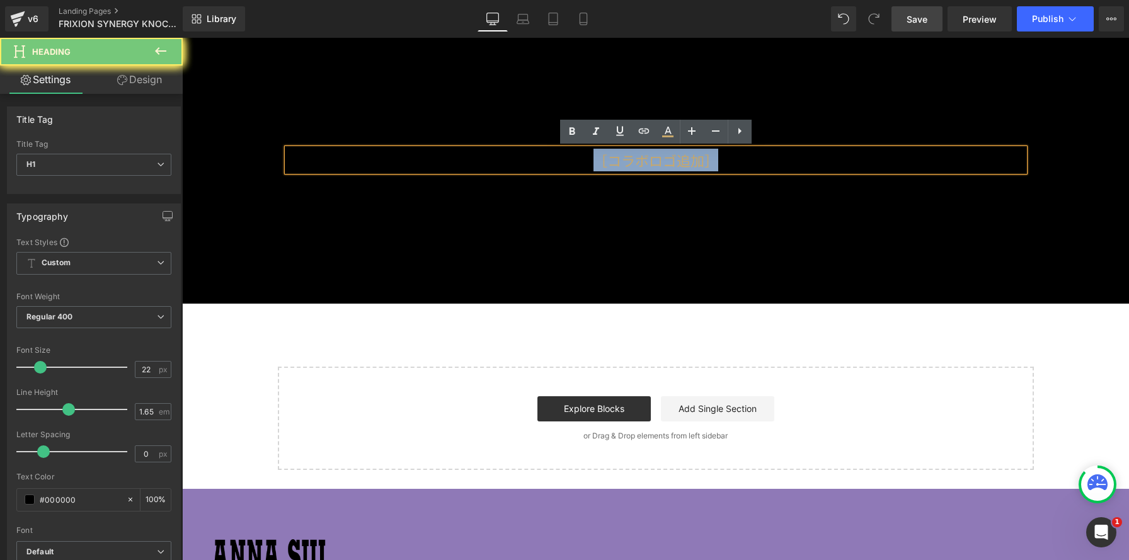
drag, startPoint x: 583, startPoint y: 163, endPoint x: 820, endPoint y: 163, distance: 236.9
click at [820, 163] on h1 "［コラボロゴ追加］" at bounding box center [655, 160] width 737 height 23
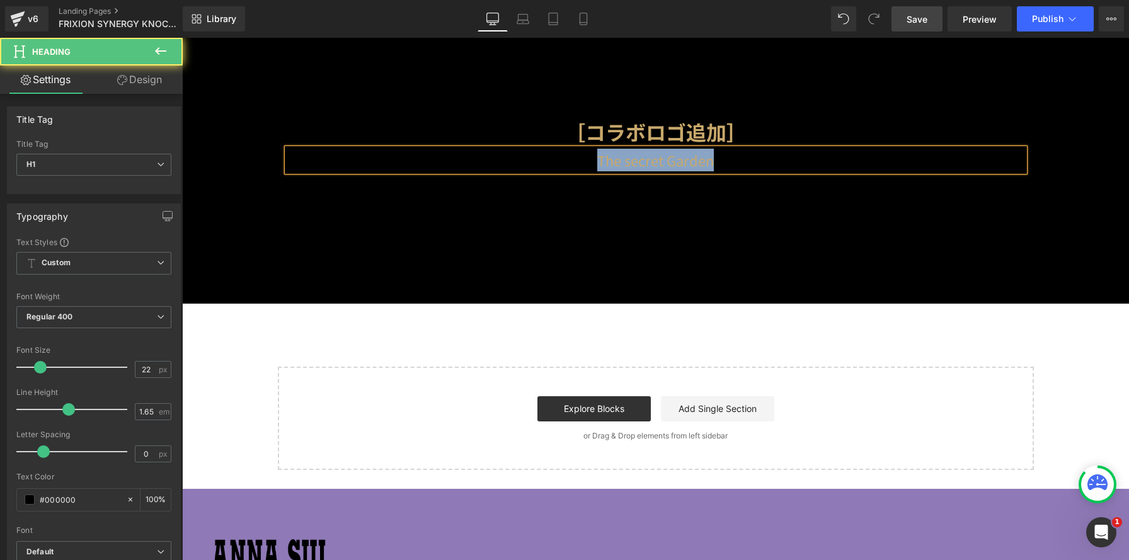
drag, startPoint x: 590, startPoint y: 164, endPoint x: 748, endPoint y: 167, distance: 158.8
click at [748, 167] on h1 "The secret Garden" at bounding box center [655, 160] width 737 height 23
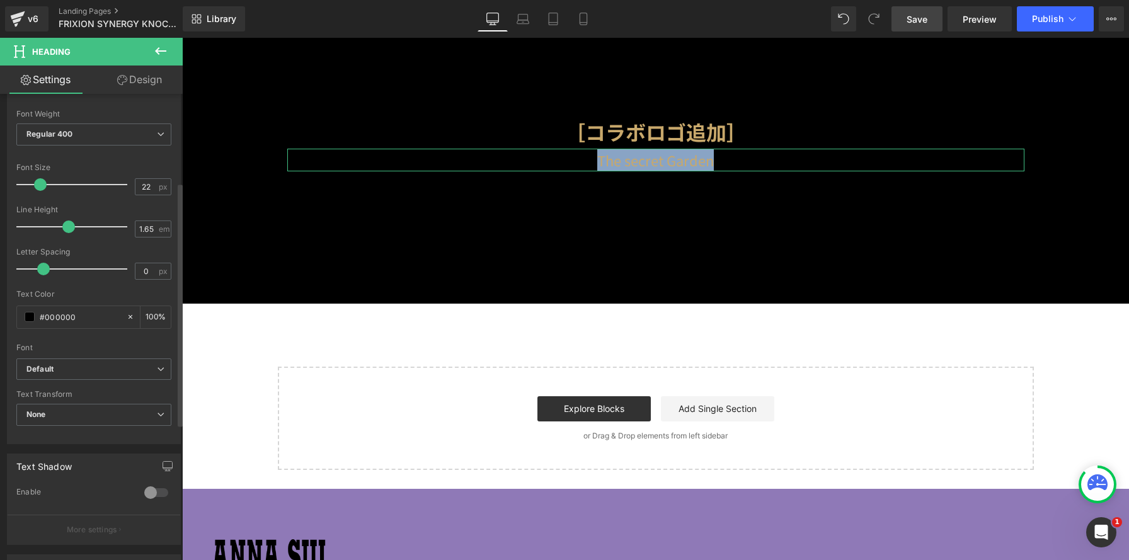
scroll to position [258, 0]
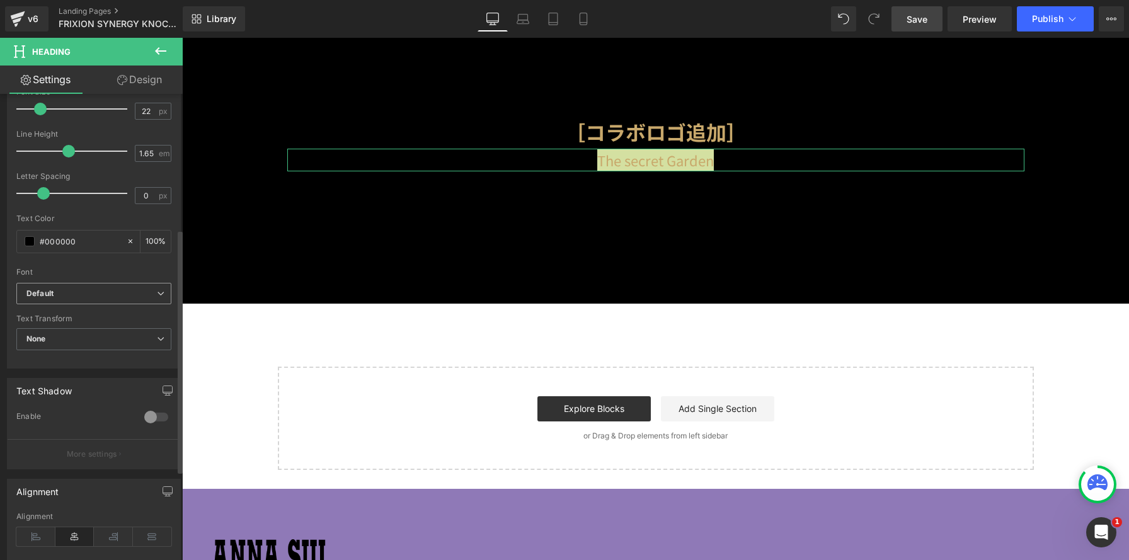
click at [53, 292] on icon "Default" at bounding box center [39, 294] width 27 height 11
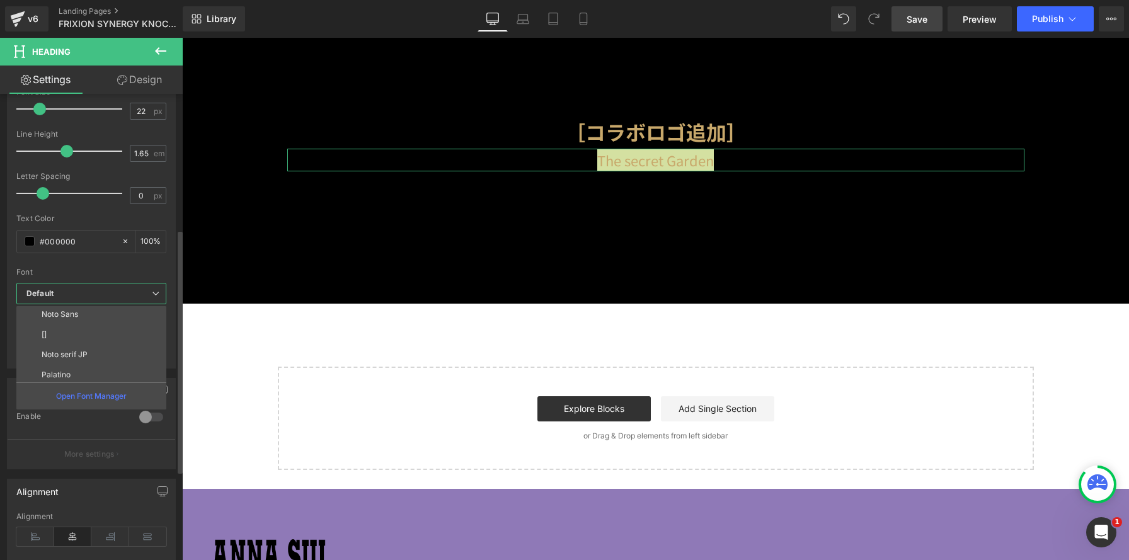
scroll to position [227, 0]
click at [59, 352] on p "Palatino" at bounding box center [56, 351] width 29 height 9
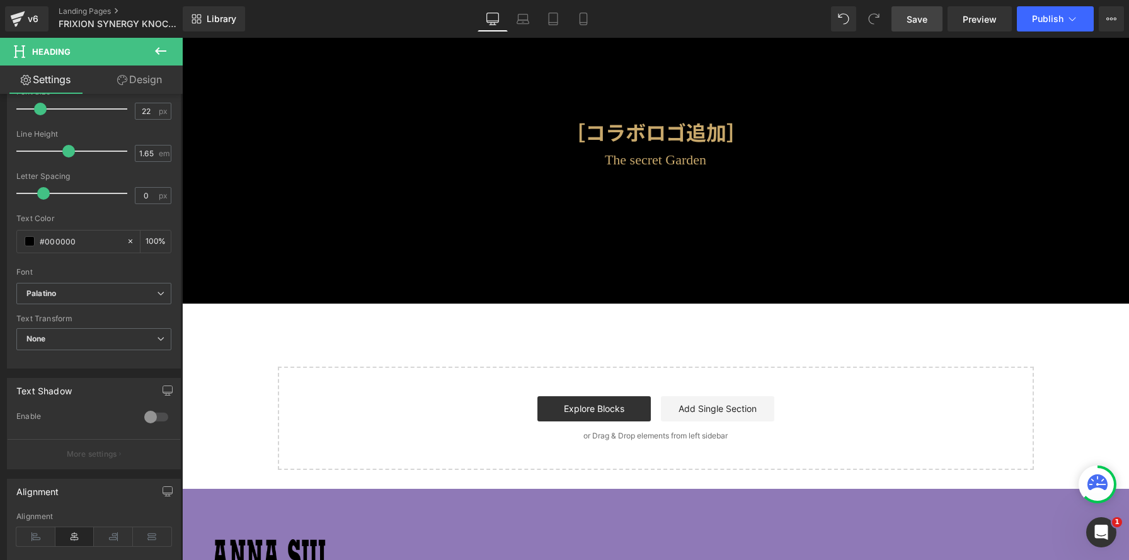
click at [460, 238] on div at bounding box center [655, 293] width 947 height 522
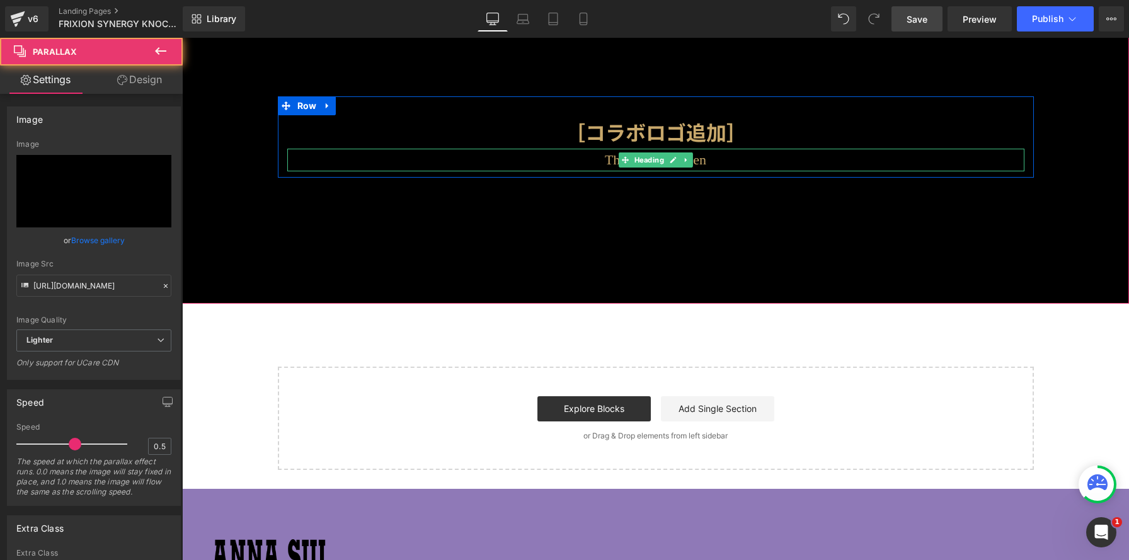
drag, startPoint x: 537, startPoint y: 161, endPoint x: 553, endPoint y: 168, distance: 17.6
click at [537, 161] on h1 "The secret Garden" at bounding box center [655, 160] width 737 height 23
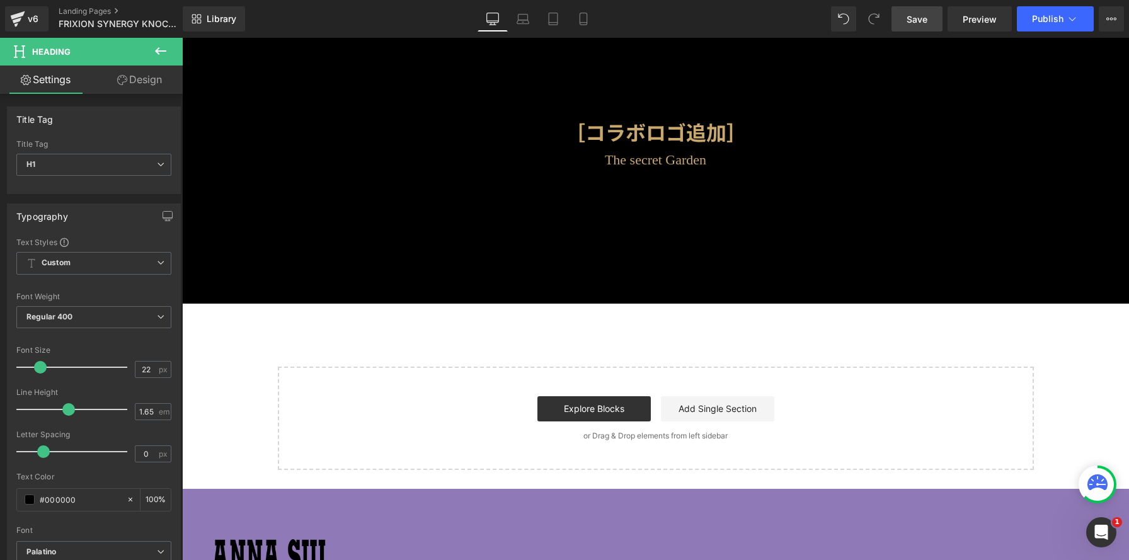
click at [155, 87] on link "Design" at bounding box center [139, 80] width 91 height 28
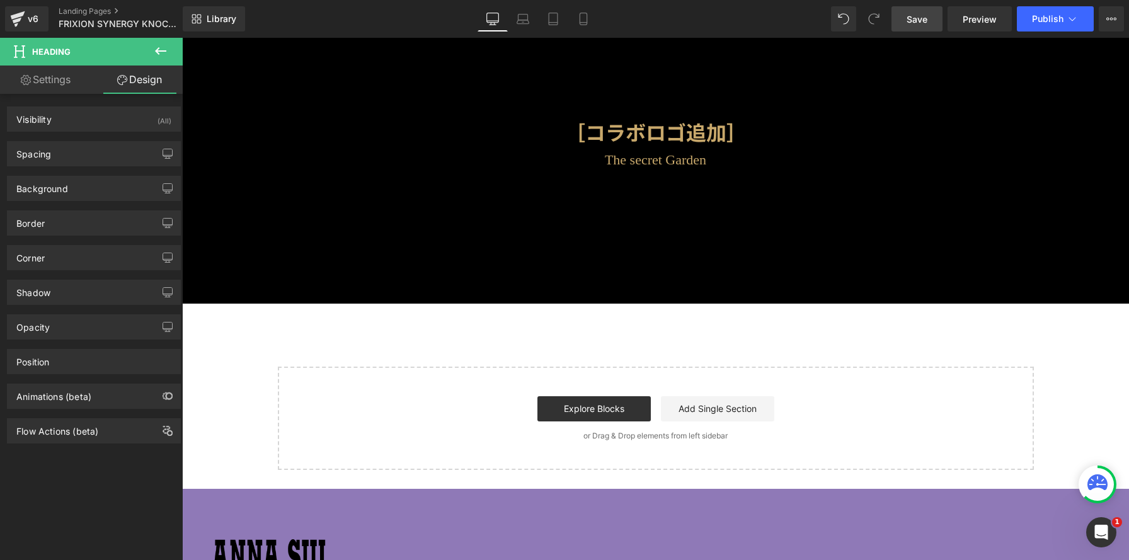
type input "0"
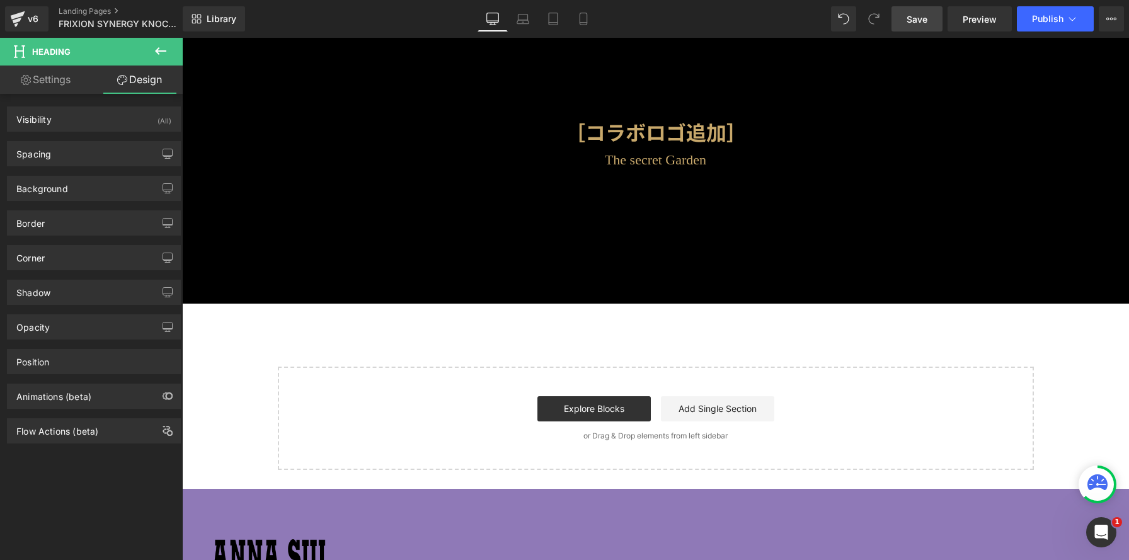
type input "0"
click at [117, 171] on div "Background Color & Image color transparent Color transparent 0 % Image Replace …" at bounding box center [94, 183] width 188 height 35
click at [119, 159] on div "Spacing" at bounding box center [94, 154] width 173 height 24
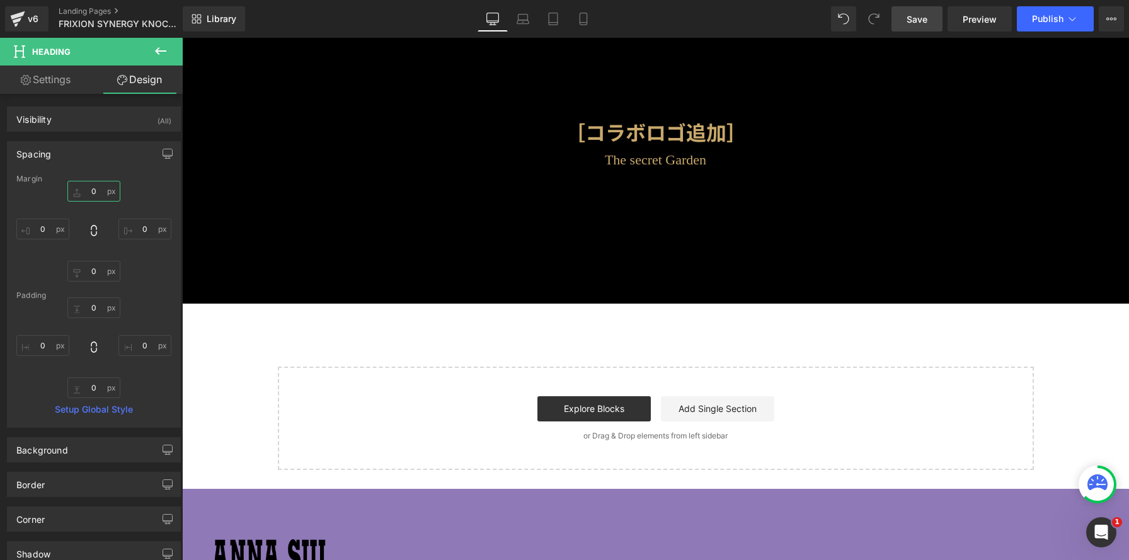
click at [96, 195] on input "0" at bounding box center [93, 191] width 53 height 21
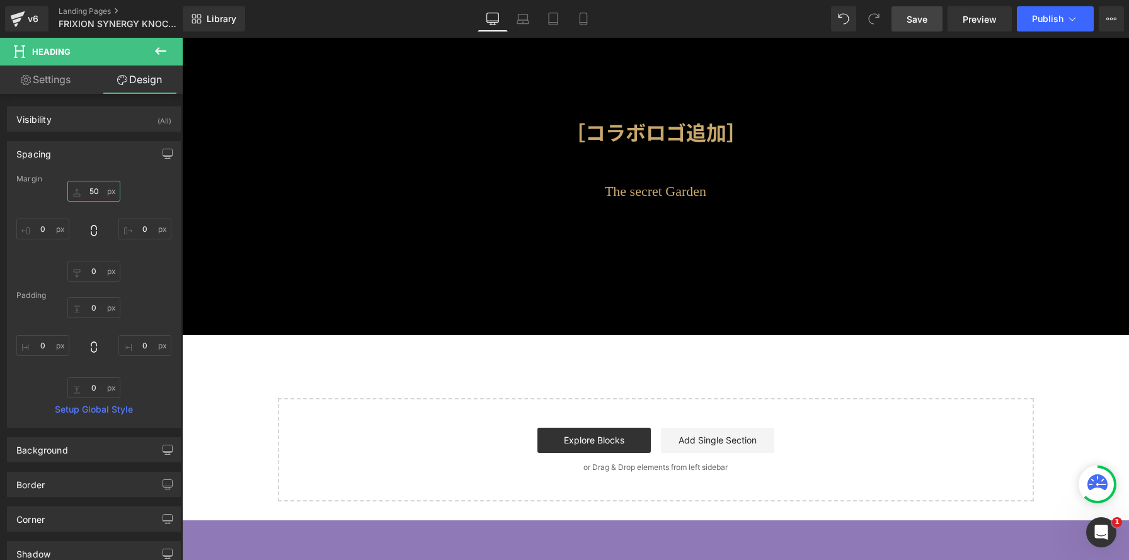
scroll to position [1052, 947]
type input "50"
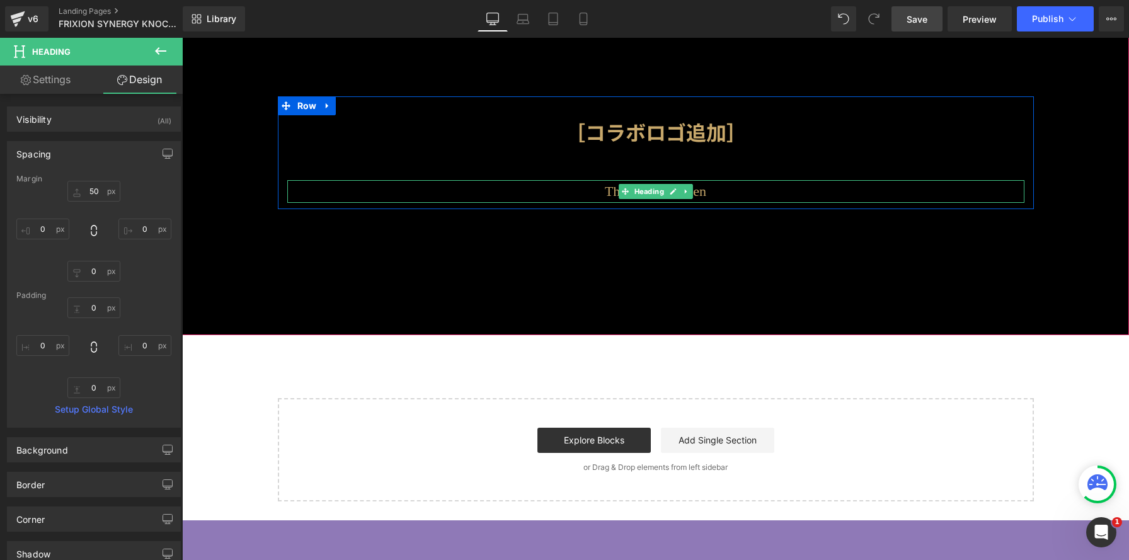
click at [595, 192] on h1 "The secret Garden" at bounding box center [655, 191] width 737 height 23
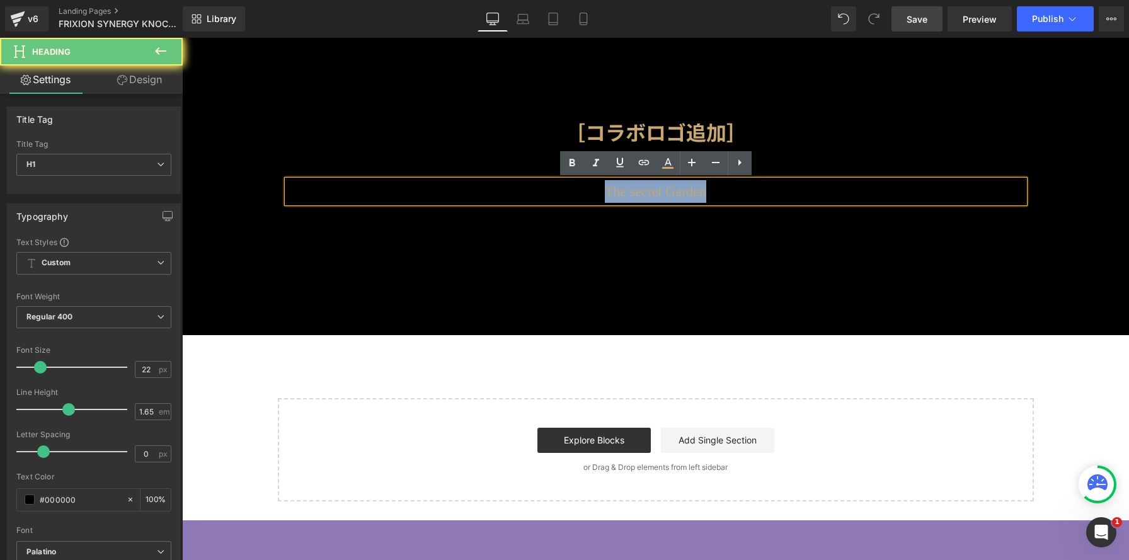
drag, startPoint x: 592, startPoint y: 192, endPoint x: 764, endPoint y: 199, distance: 172.1
click at [776, 196] on h1 "The secret Garden" at bounding box center [655, 191] width 737 height 23
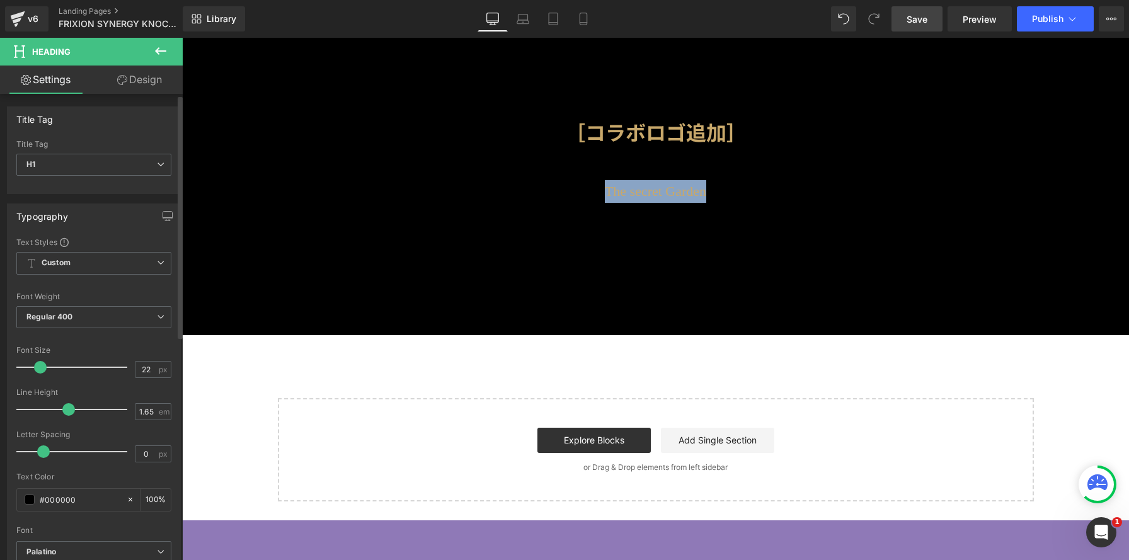
scroll to position [52, 0]
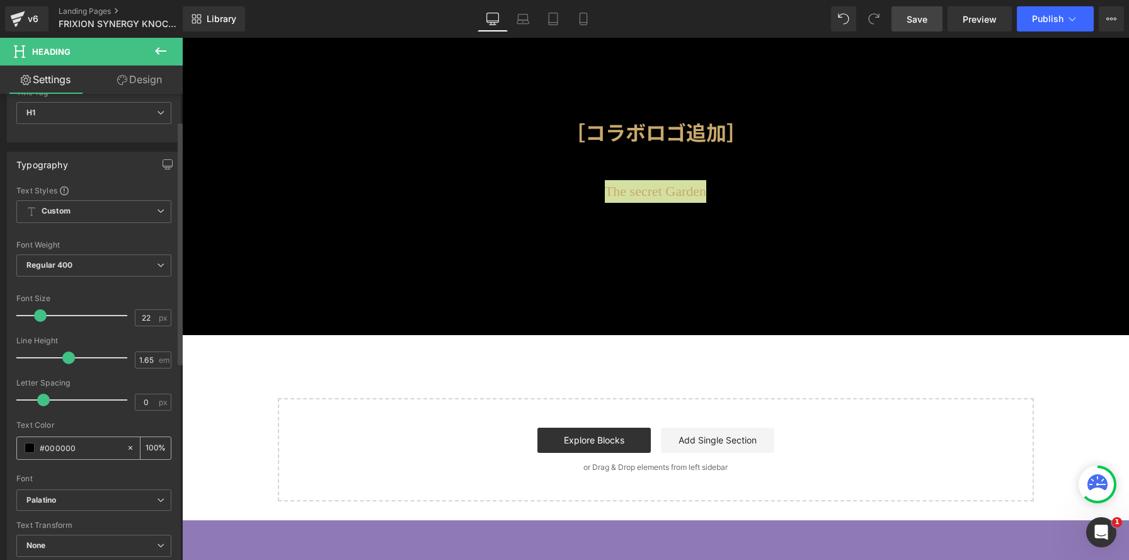
click at [28, 450] on span at bounding box center [30, 448] width 10 height 10
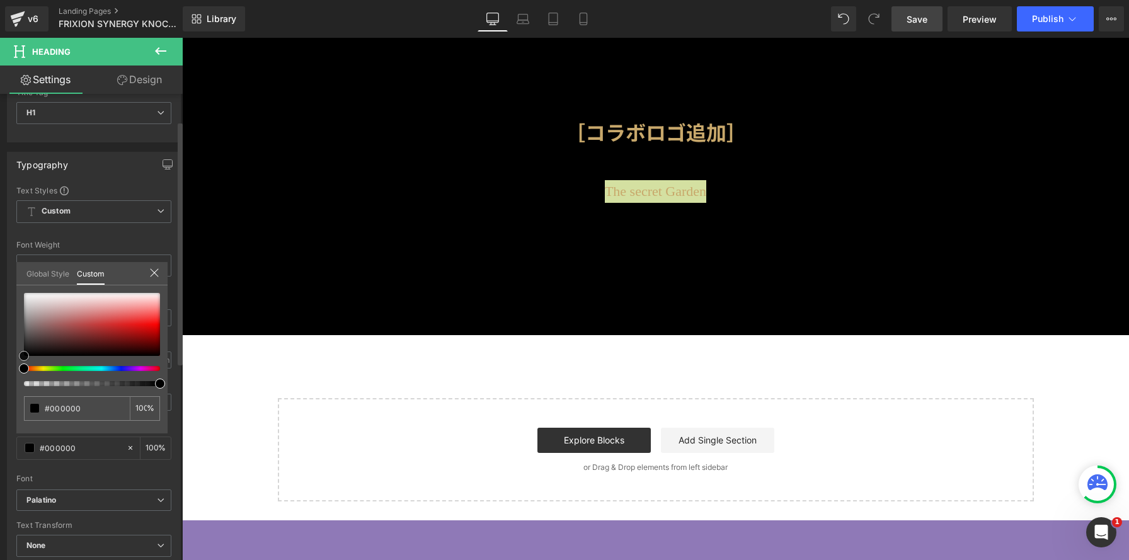
type input "#be3131"
type input "#cd9c9c"
type input "#ffffff"
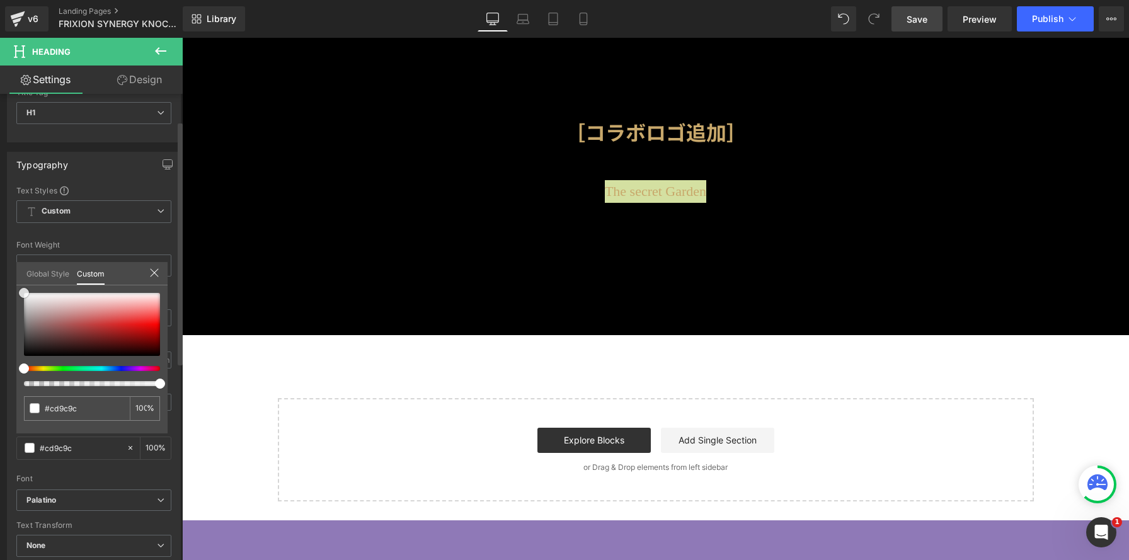
type input "#ffffff"
drag, startPoint x: 69, startPoint y: 311, endPoint x: 6, endPoint y: 280, distance: 69.6
click at [6, 280] on div "Typography Text Styles Custom Custom Setup Global Style Custom Setup Global Sty…" at bounding box center [94, 358] width 188 height 433
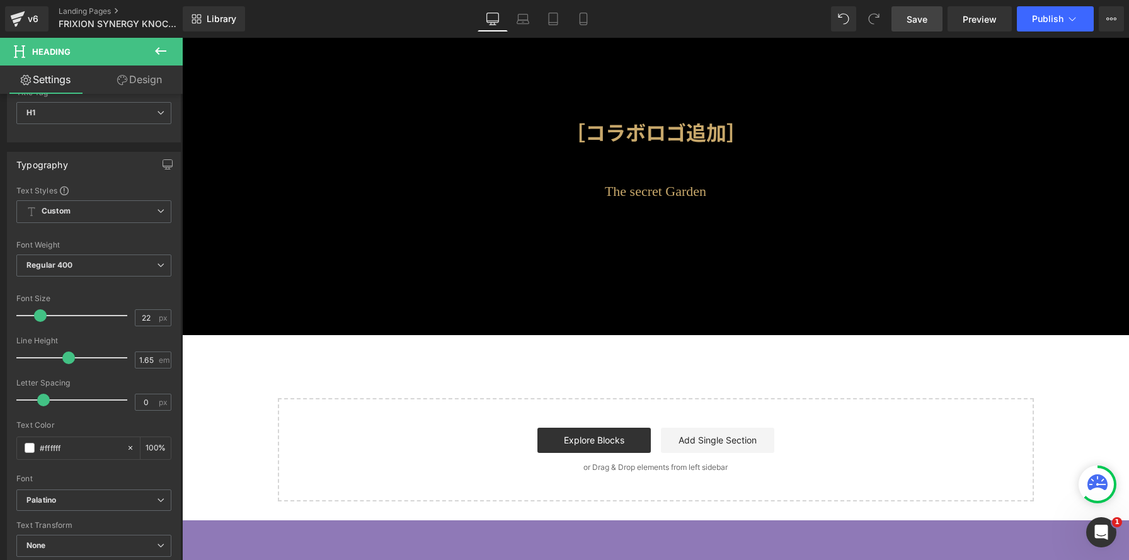
click at [617, 190] on body "コンテンツへスキップ アナ スイ ジャパン 公式ウェブストア メニュー NEWS COMING SOON コラボアイテム 全て見る [PERSON_NAME]…" at bounding box center [655, 362] width 947 height 1052
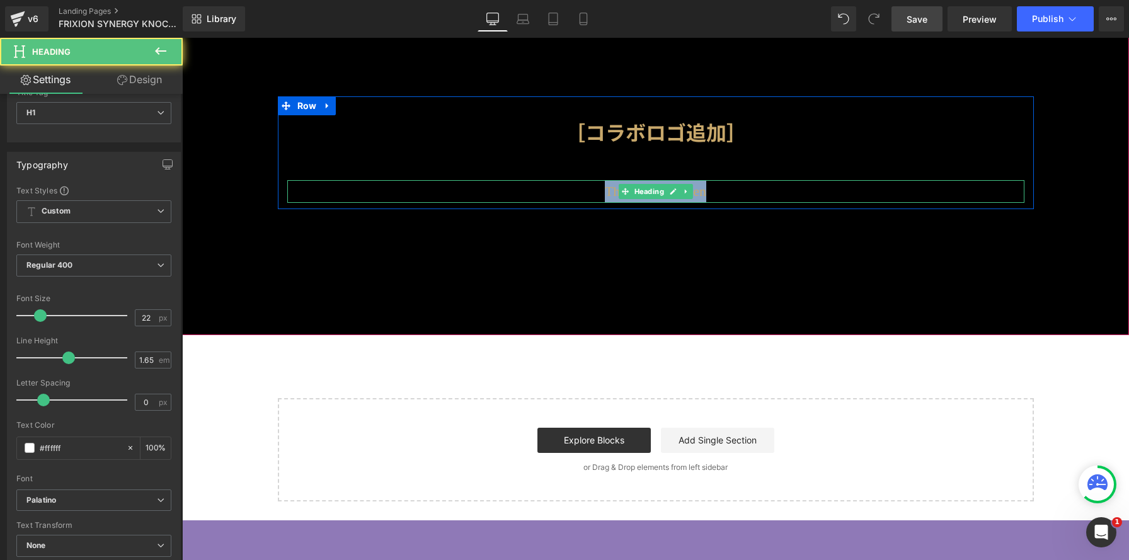
drag, startPoint x: 589, startPoint y: 190, endPoint x: 829, endPoint y: 185, distance: 240.1
click at [829, 185] on h1 "The secret Garden" at bounding box center [655, 191] width 737 height 23
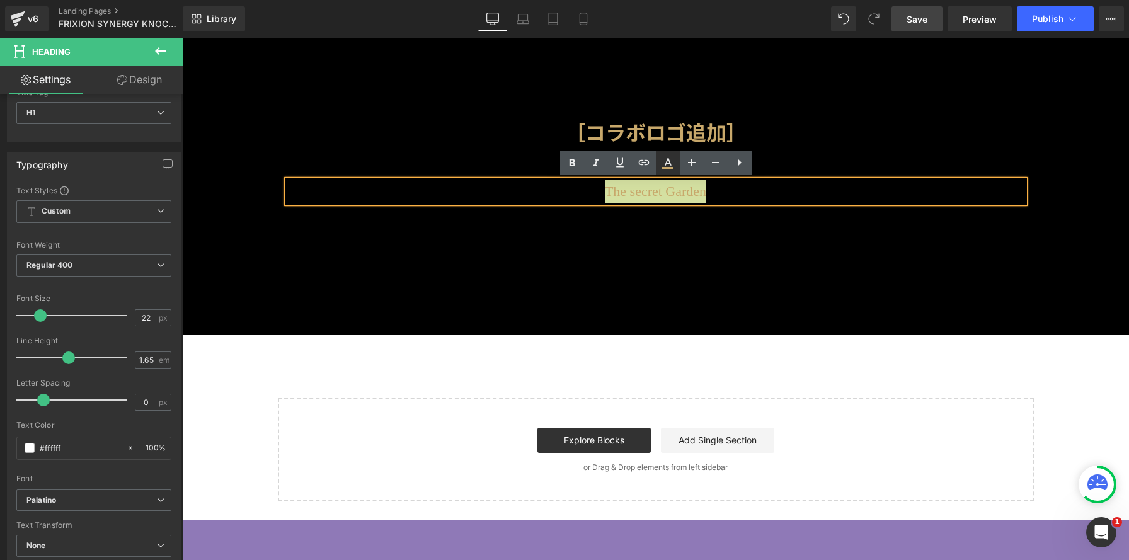
click at [671, 164] on icon at bounding box center [667, 163] width 15 height 15
type input "100"
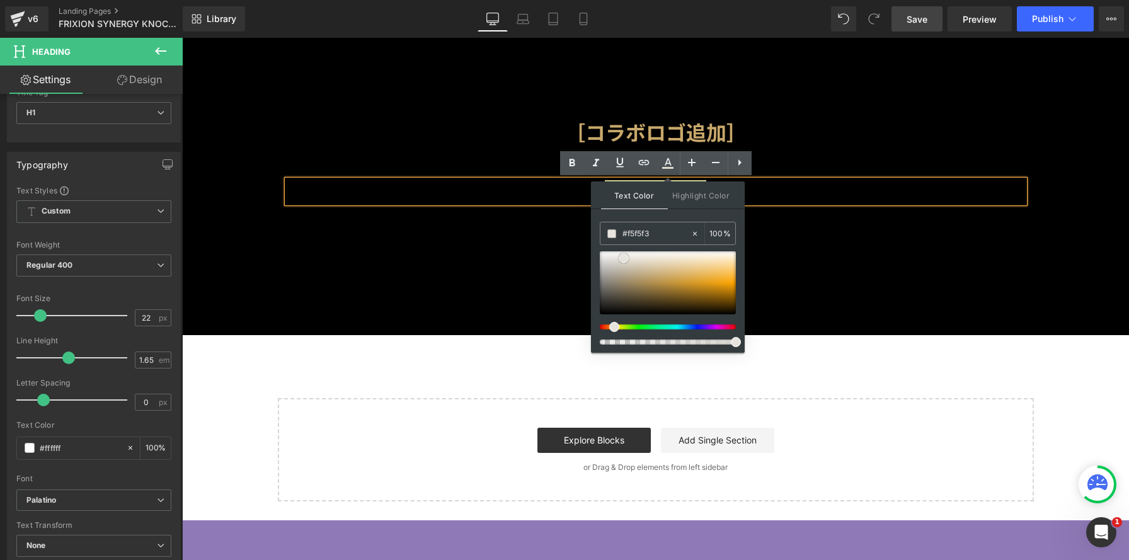
type input "#ffffff"
drag, startPoint x: 806, startPoint y: 296, endPoint x: 580, endPoint y: 239, distance: 232.6
click at [508, 229] on div at bounding box center [655, 293] width 947 height 522
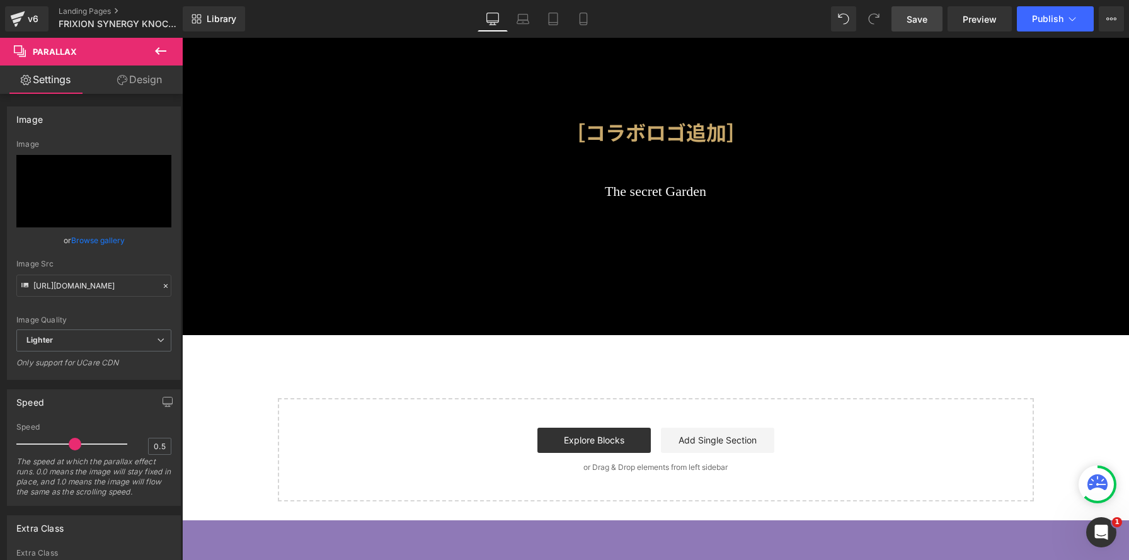
click at [172, 53] on button at bounding box center [161, 52] width 44 height 28
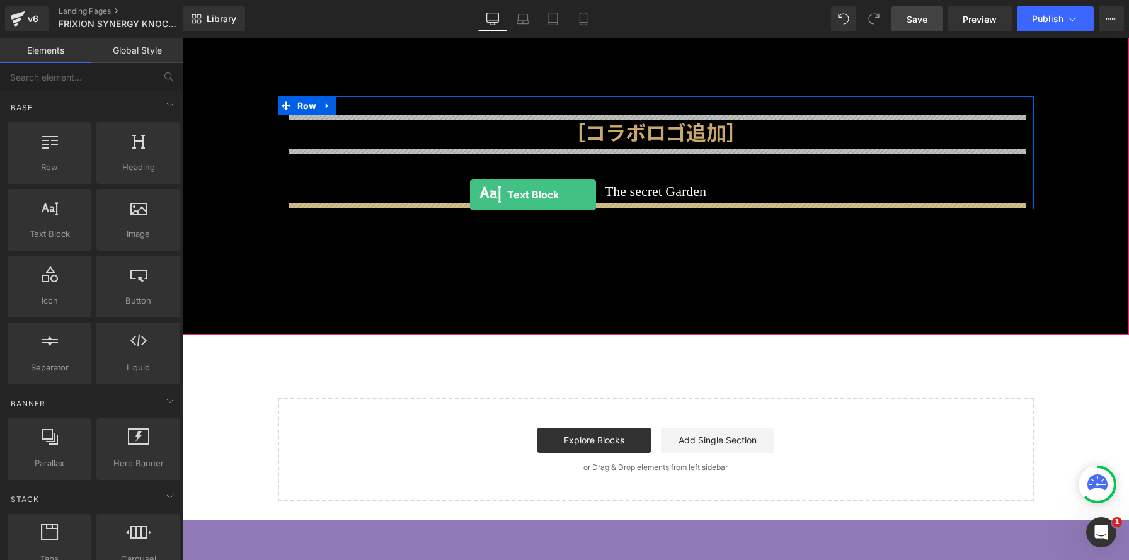
drag, startPoint x: 228, startPoint y: 255, endPoint x: 470, endPoint y: 195, distance: 249.4
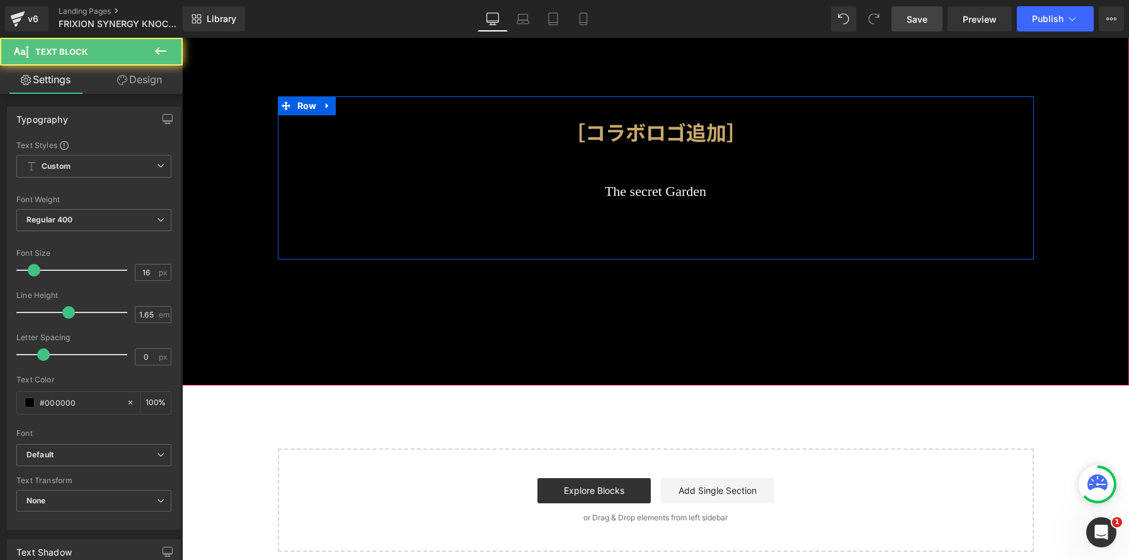
scroll to position [1118, 947]
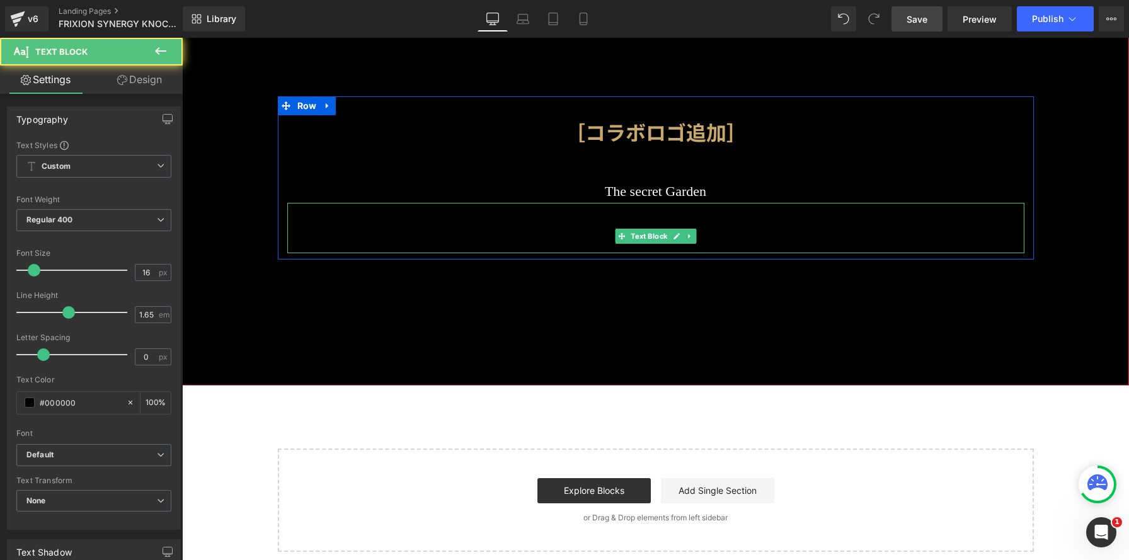
click at [713, 217] on p "Lorem ipsum dolor sit amet, consectetur adipiscing elit, sed do eiusmod tempor …" at bounding box center [655, 228] width 737 height 50
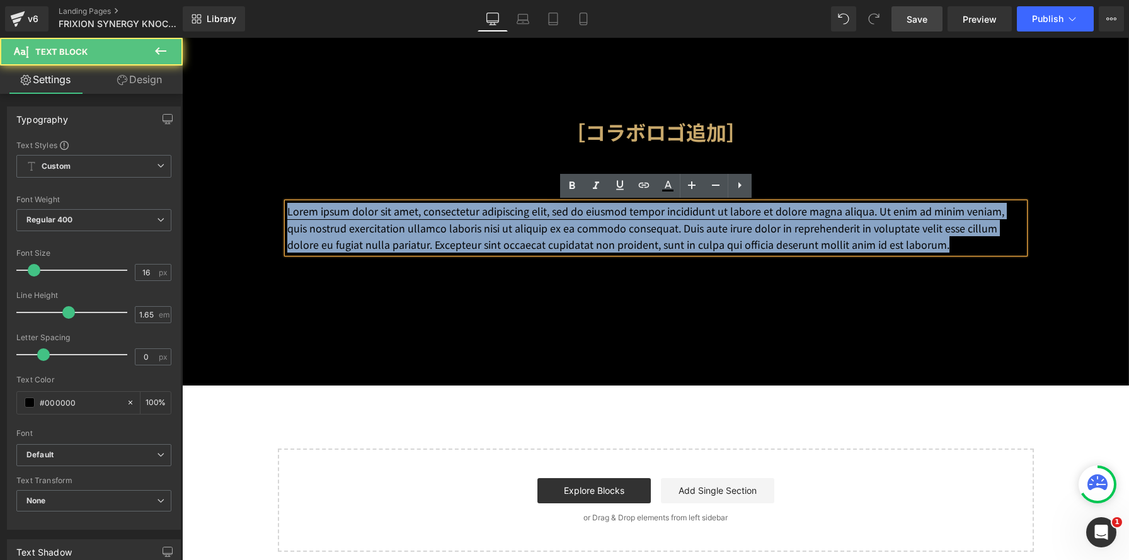
drag, startPoint x: 902, startPoint y: 263, endPoint x: 250, endPoint y: 183, distance: 656.4
click at [250, 183] on span "［コラボロゴ追加］ Heading The secret Garden Heading Lorem ipsum dolor sit amet, consect…" at bounding box center [655, 177] width 947 height 163
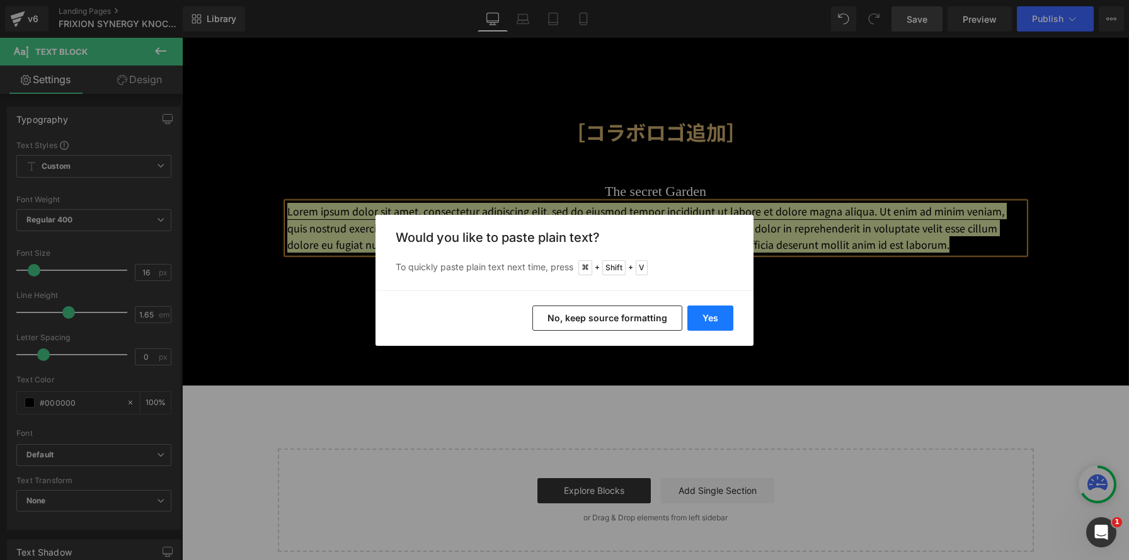
click at [711, 316] on button "Yes" at bounding box center [710, 318] width 46 height 25
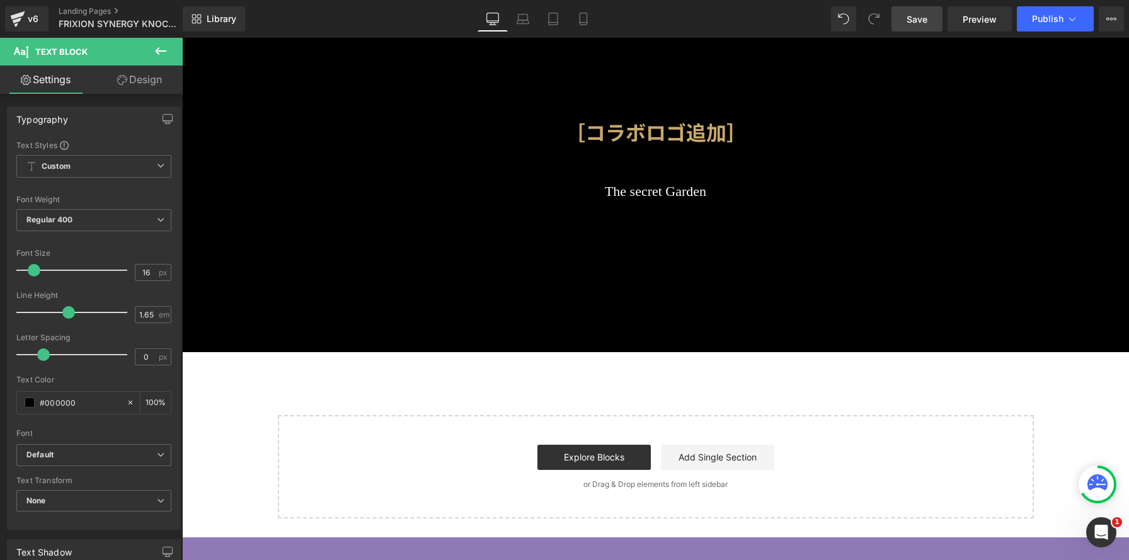
scroll to position [6, 6]
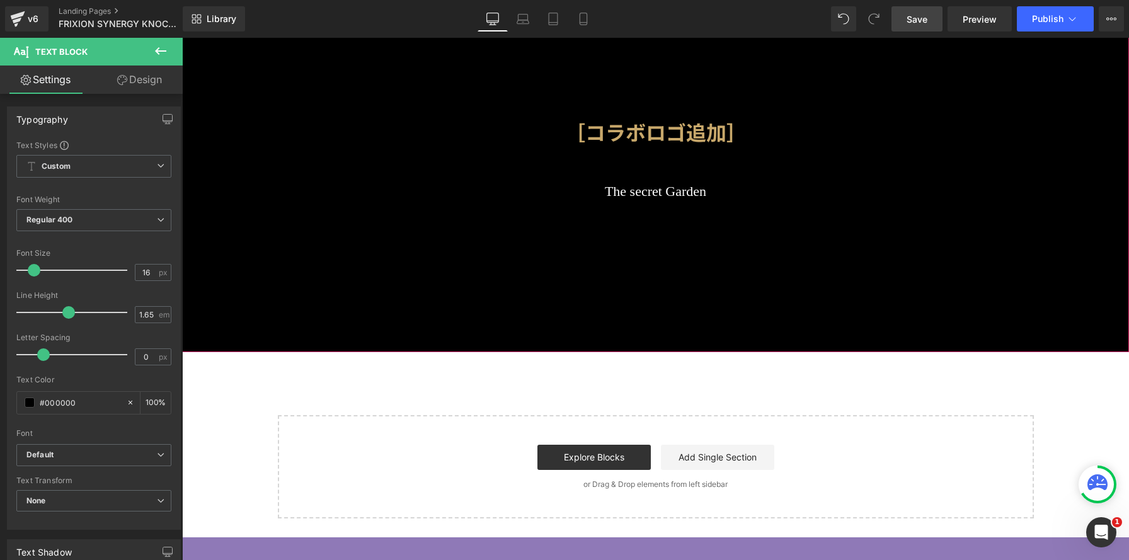
click at [487, 227] on div at bounding box center [655, 293] width 947 height 522
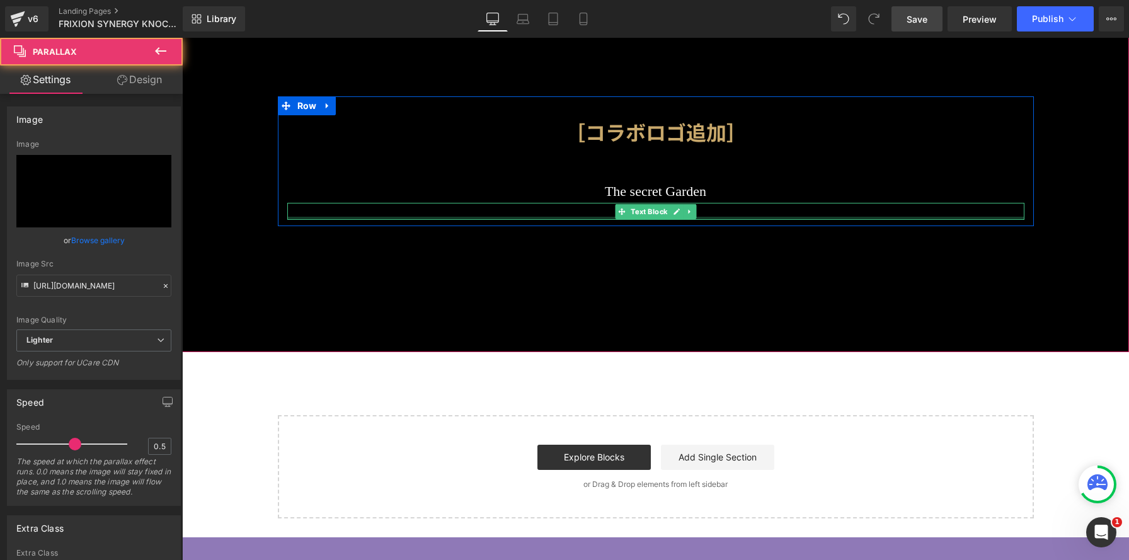
drag, startPoint x: 489, startPoint y: 217, endPoint x: 506, endPoint y: 214, distance: 17.4
click at [489, 217] on div "「魔法の蝶が舞い、いたずら猫が花畑を駆け回る、真夜中にだけ扉が開く秘密の庭の物語」 Text Block" at bounding box center [655, 211] width 737 height 16
click at [506, 214] on p "「魔法の蝶が舞い、いたずら猫が花畑を駆け回る、真夜中にだけ扉が開く秘密の庭の物語」" at bounding box center [655, 211] width 737 height 16
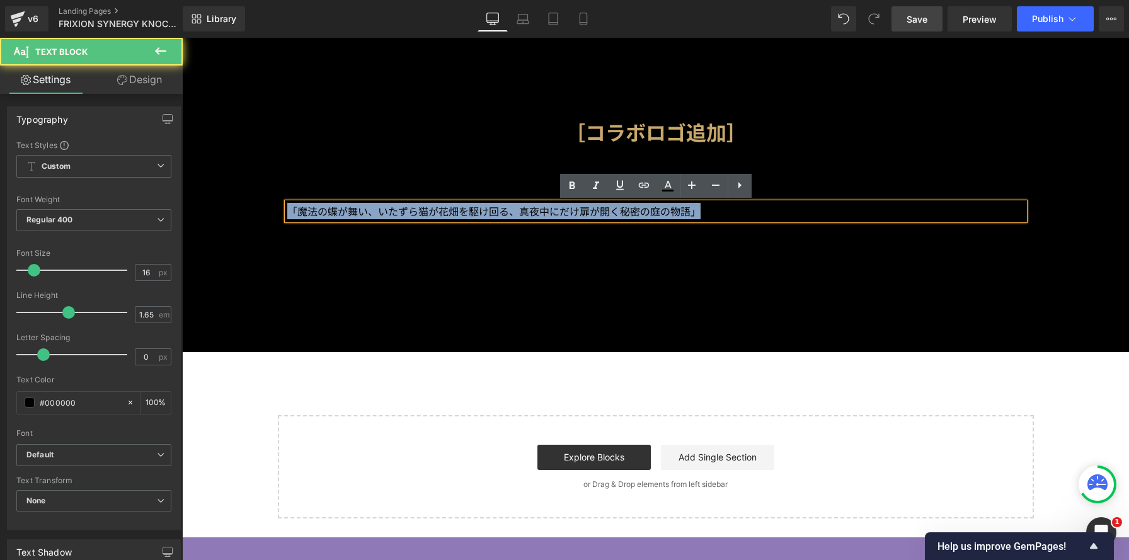
drag, startPoint x: 291, startPoint y: 214, endPoint x: 1104, endPoint y: 217, distance: 812.7
click at [1104, 217] on span "［コラボロゴ追加］ Heading The secret Garden Heading 「魔法の蝶が舞い、いたずら猫が花畑を駆け回る、真夜中にだけ扉が開く秘密…" at bounding box center [655, 160] width 947 height 129
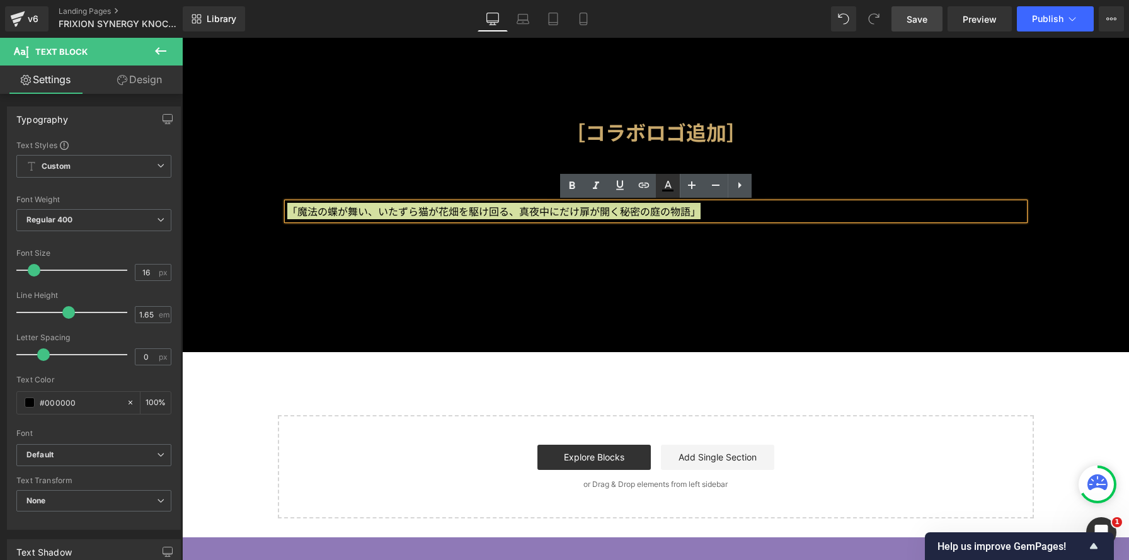
click at [672, 187] on icon at bounding box center [667, 185] width 15 height 15
type input "#000000"
type input "100"
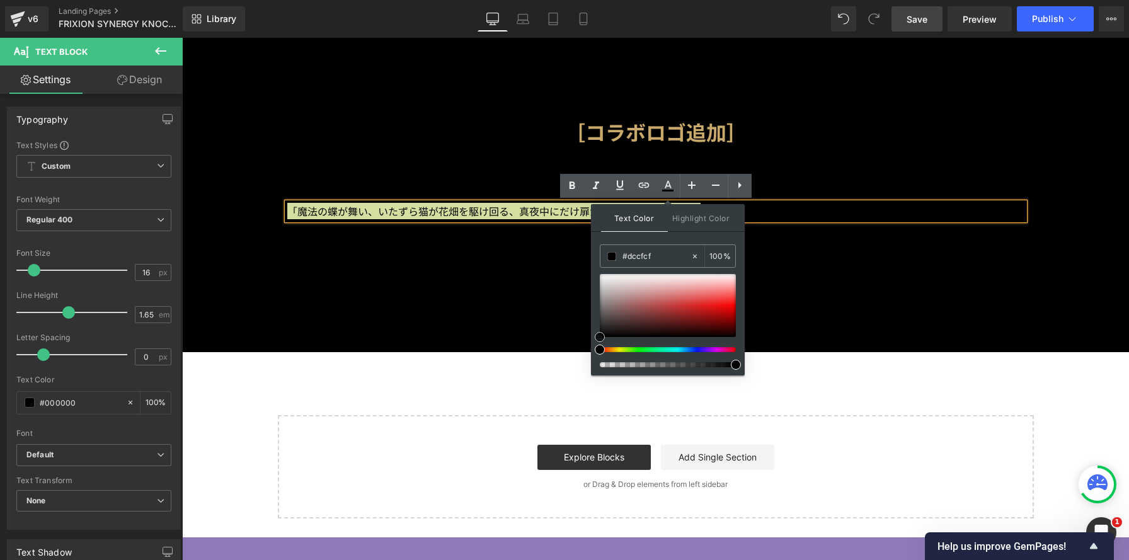
type input "#f7f7f7"
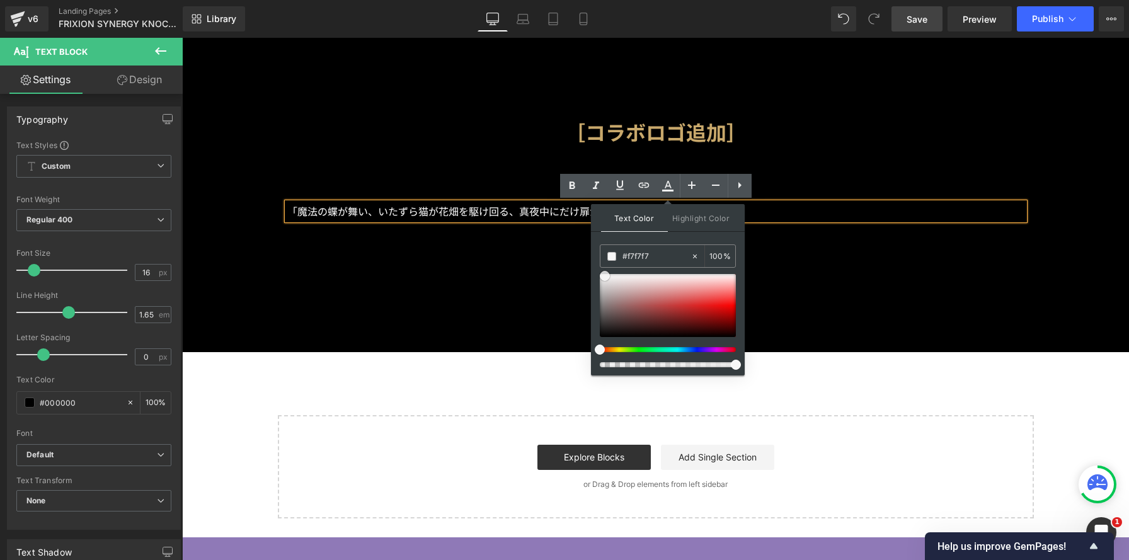
drag, startPoint x: 803, startPoint y: 322, endPoint x: 567, endPoint y: 248, distance: 247.5
click at [372, 195] on h1 "The secret Garden" at bounding box center [655, 191] width 737 height 23
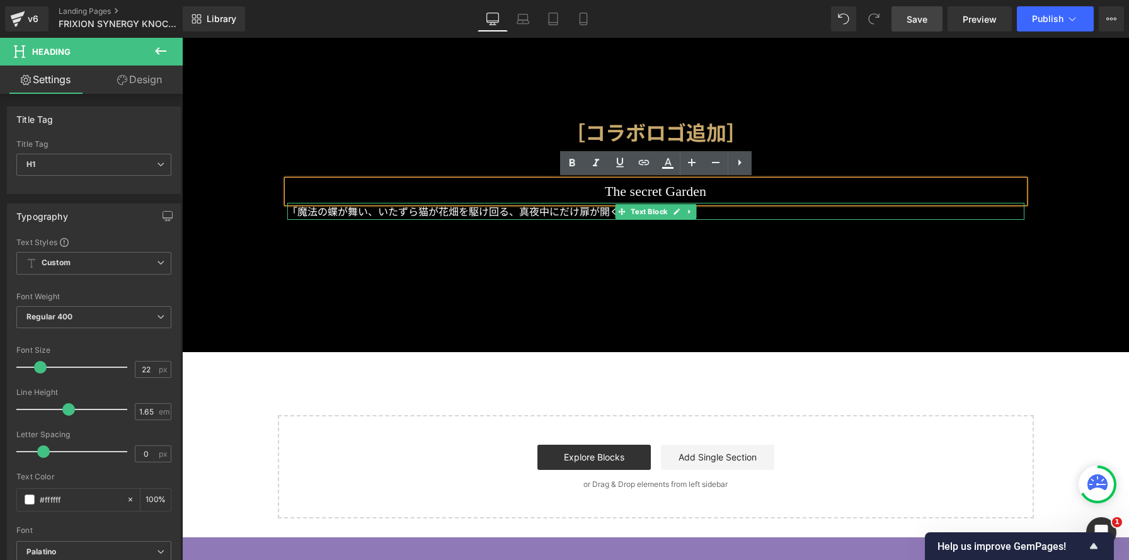
click at [518, 210] on span "「魔法の蝶が舞い、いたずら猫が花畑を駆け回る、真夜中にだけ扉が開く秘密の庭の物語」" at bounding box center [493, 210] width 413 height 15
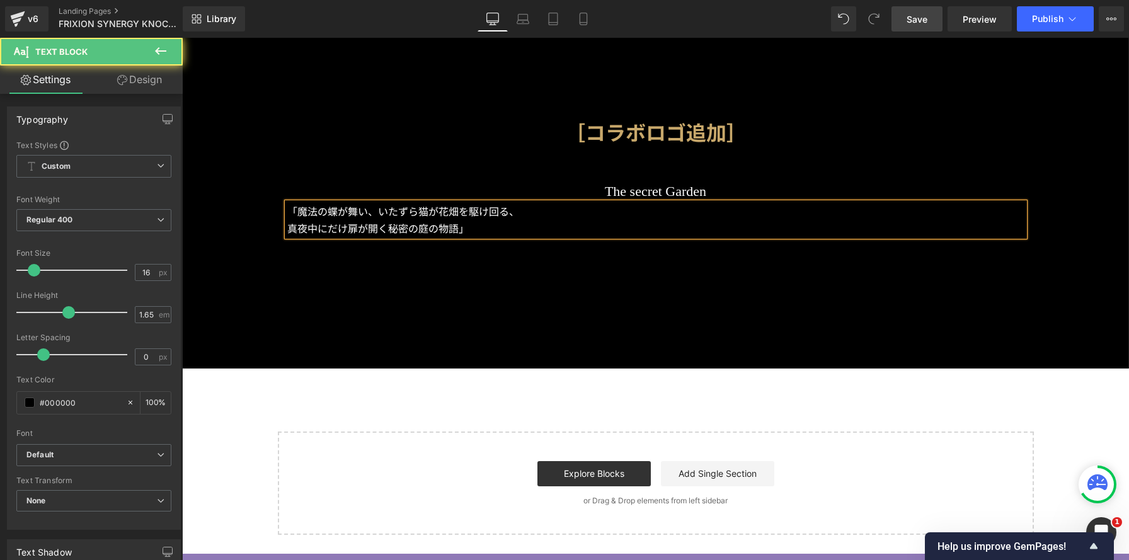
scroll to position [1085, 947]
click at [294, 209] on span "「魔法の蝶が舞い、いたずら猫が花畑を駆け回る、" at bounding box center [403, 210] width 232 height 15
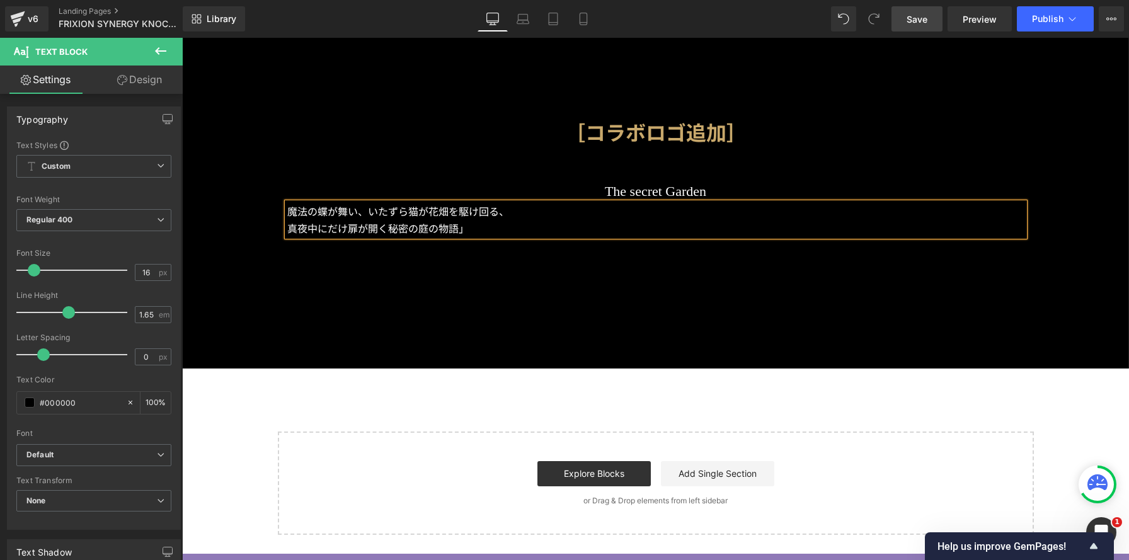
click at [481, 231] on p "真夜中にだけ扉が開く秘密の庭の物語」" at bounding box center [655, 228] width 737 height 16
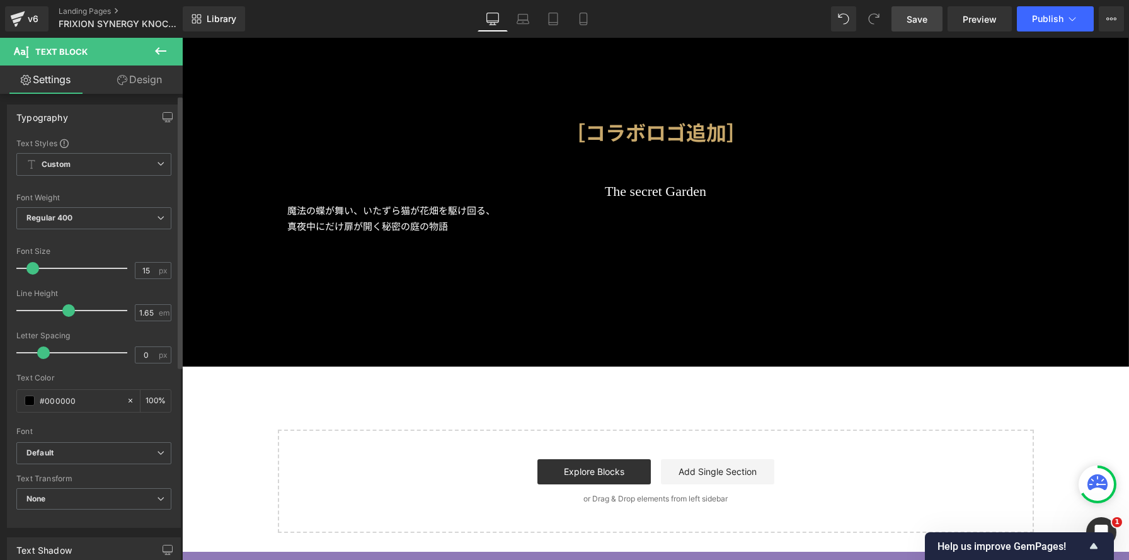
scroll to position [6, 6]
type input "14"
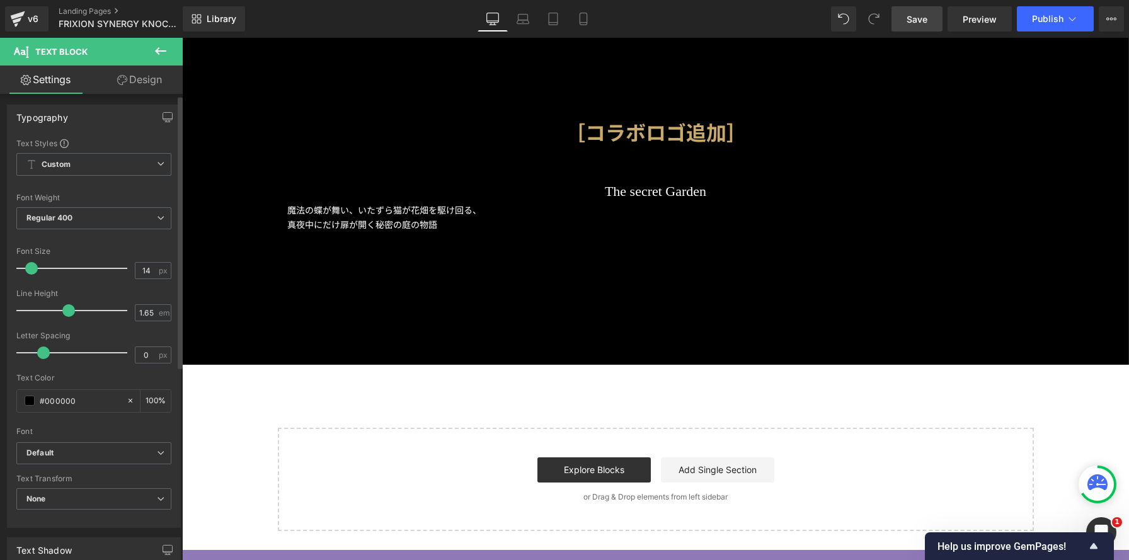
click at [28, 272] on span at bounding box center [31, 268] width 13 height 13
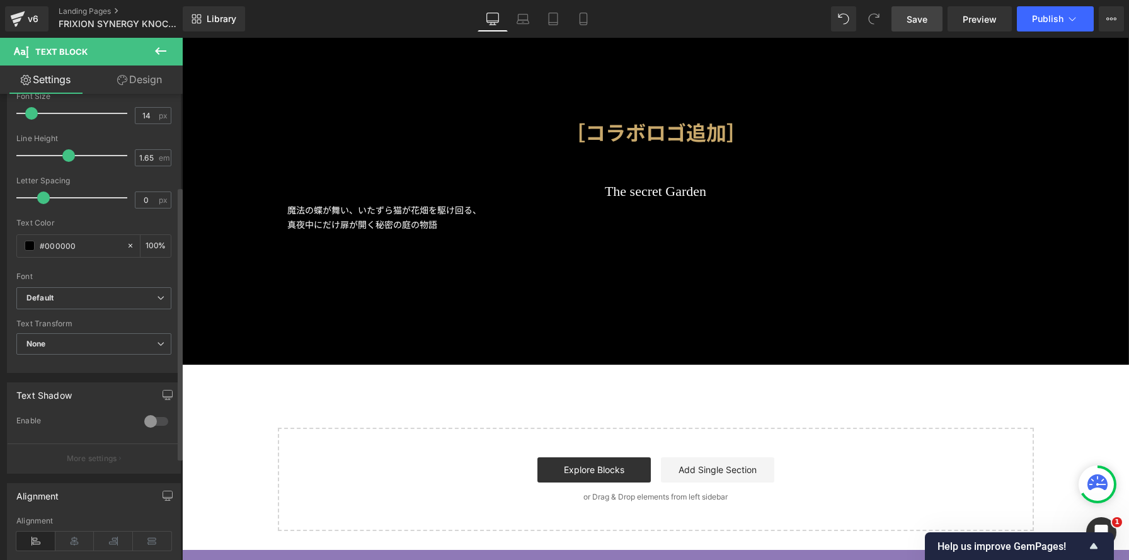
scroll to position [267, 0]
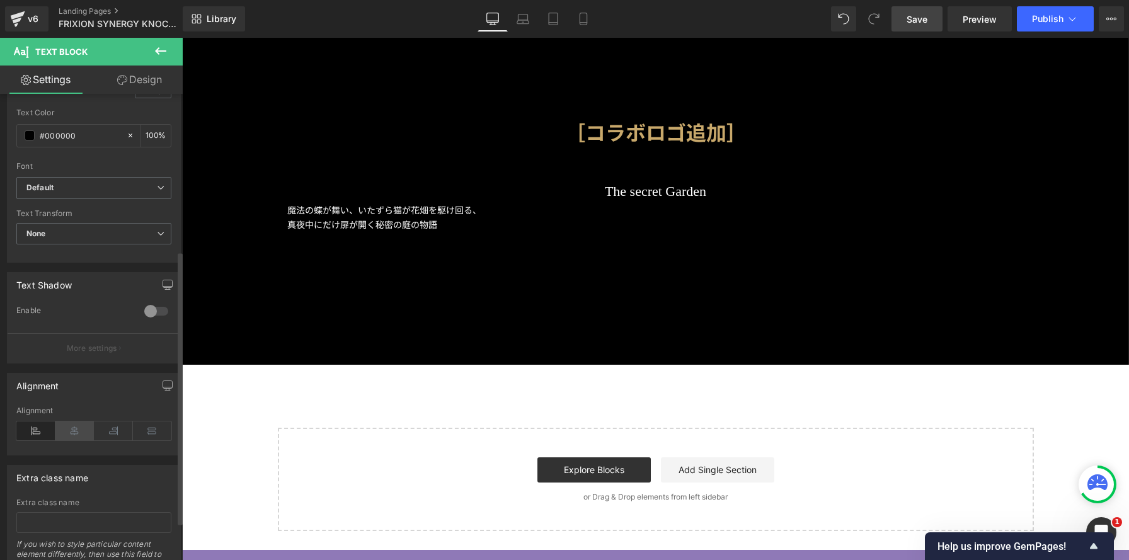
click at [70, 433] on icon at bounding box center [74, 430] width 39 height 19
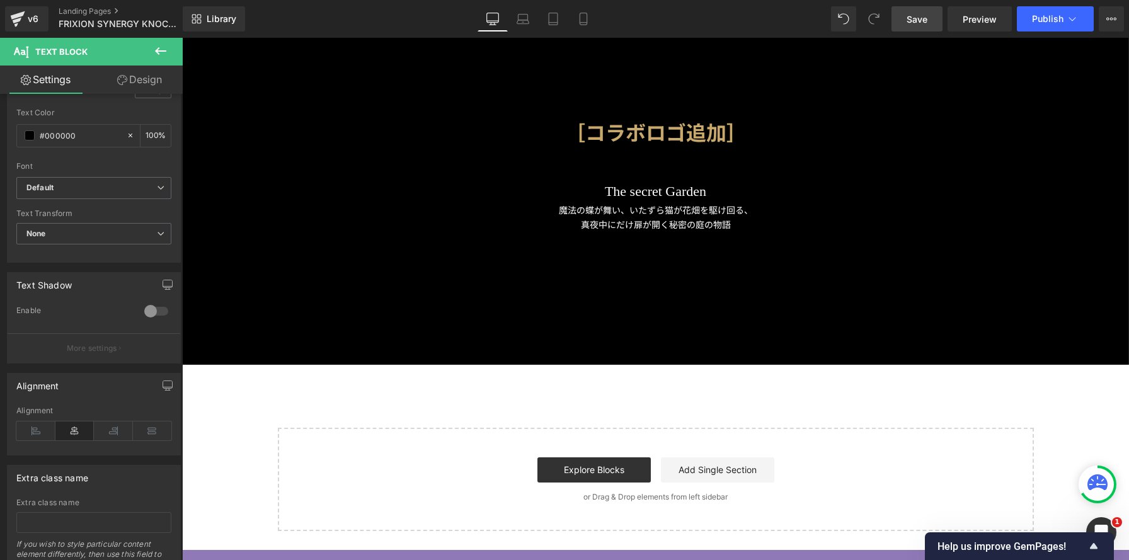
click at [907, 21] on link "Save" at bounding box center [916, 18] width 51 height 25
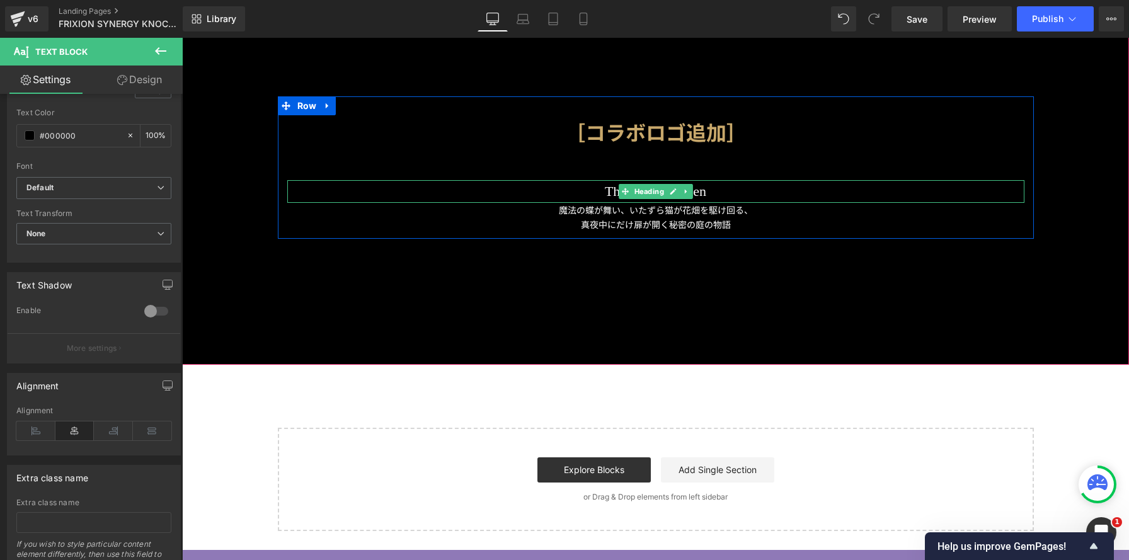
click at [582, 191] on h1 "The secret Garden" at bounding box center [655, 191] width 737 height 23
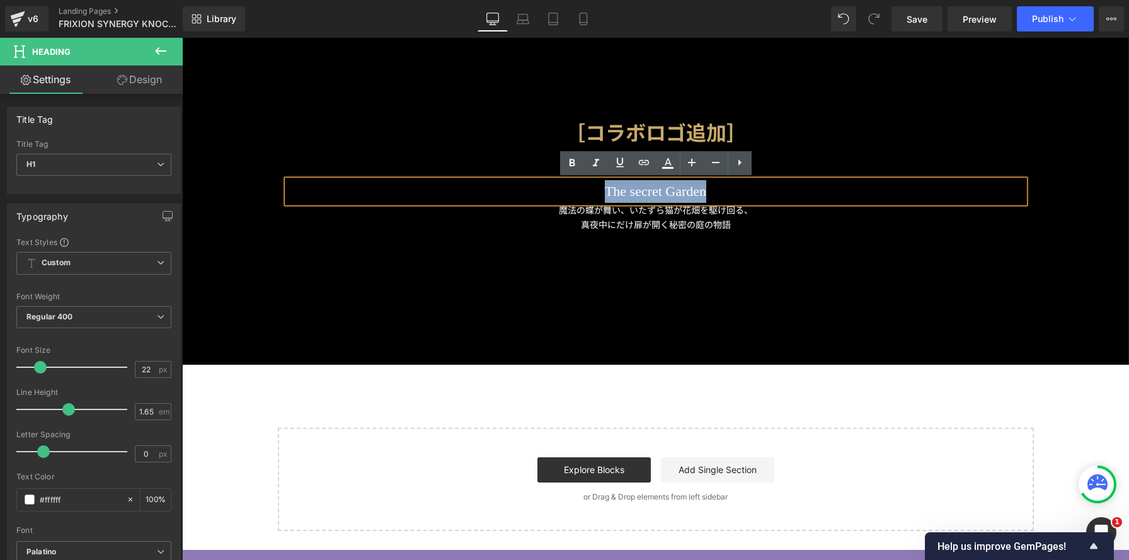
drag, startPoint x: 582, startPoint y: 190, endPoint x: 744, endPoint y: 195, distance: 162.0
click at [744, 195] on h1 "The secret Garden" at bounding box center [655, 191] width 737 height 23
click at [568, 164] on icon at bounding box center [572, 163] width 15 height 15
click at [561, 215] on p "魔法の蝶が舞い、いたずら猫が花畑を駆け回る、" at bounding box center [655, 210] width 737 height 14
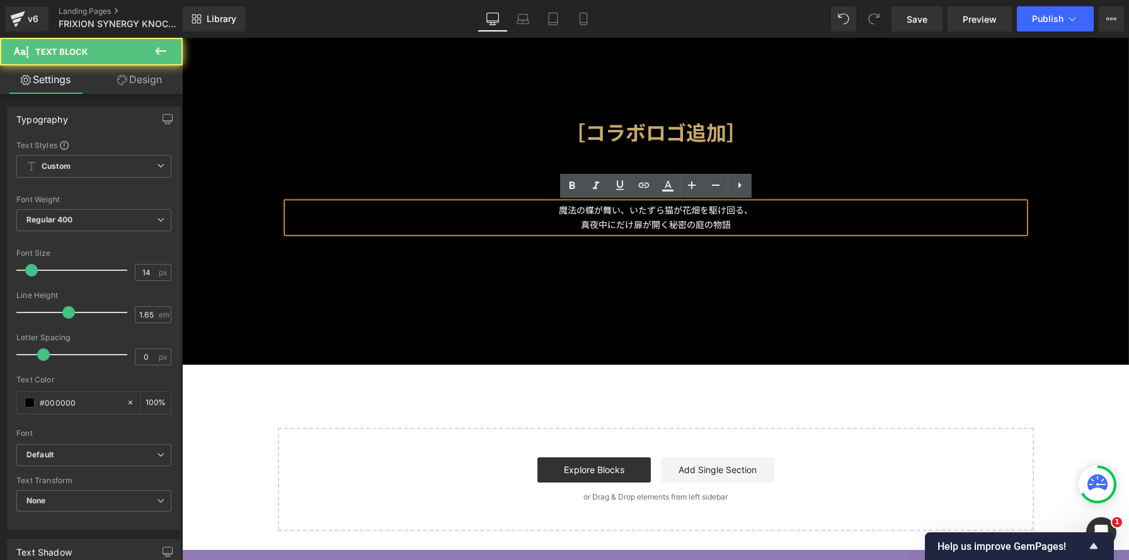
click at [805, 273] on div at bounding box center [655, 286] width 947 height 509
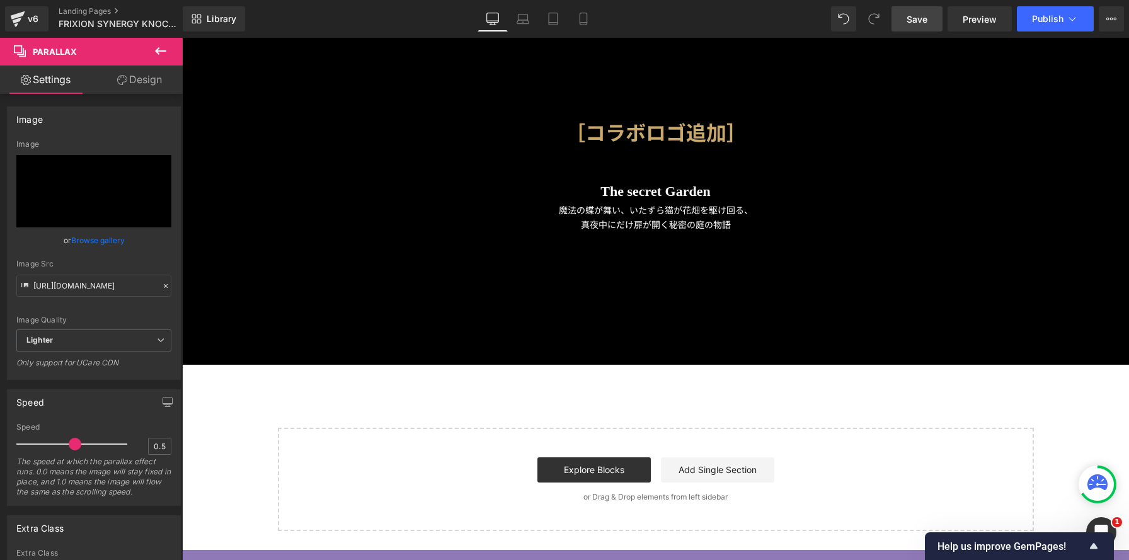
click at [922, 23] on span "Save" at bounding box center [917, 19] width 21 height 13
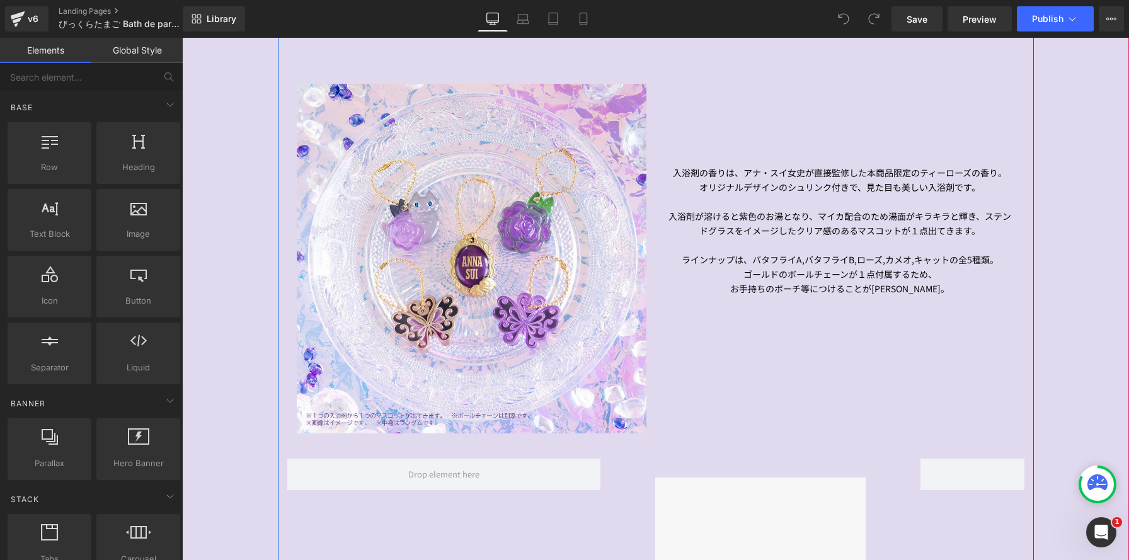
scroll to position [1294, 0]
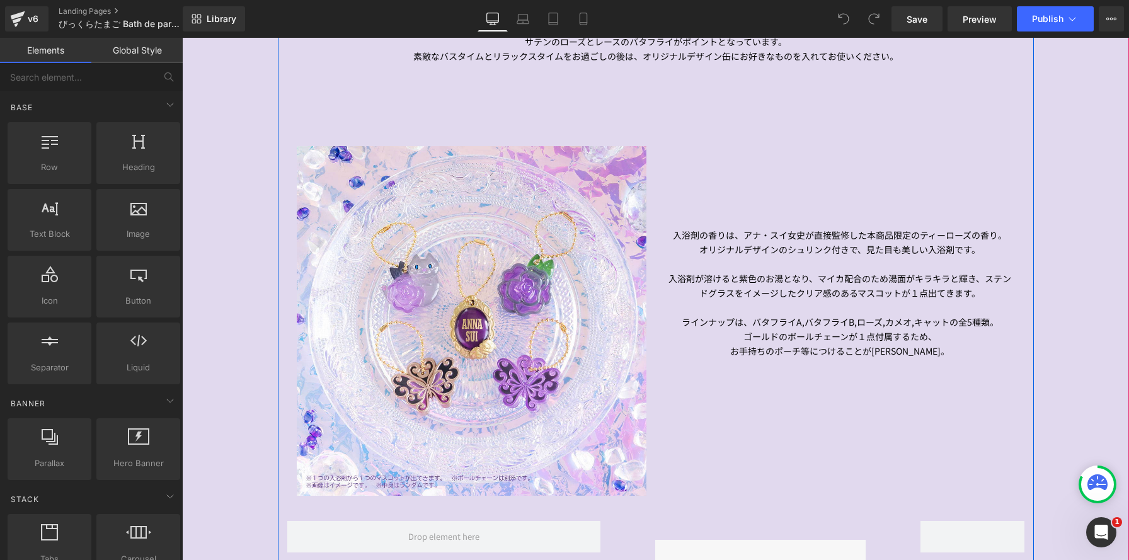
click at [834, 228] on div "入浴剤の香りは、アナ・スイ女史が直接監修した本商品限定のティーローズの香り。 オリジナルデザインのシュリンク付きで、見た目も美しい入浴剤です。 入浴剤が溶ける…" at bounding box center [840, 293] width 350 height 131
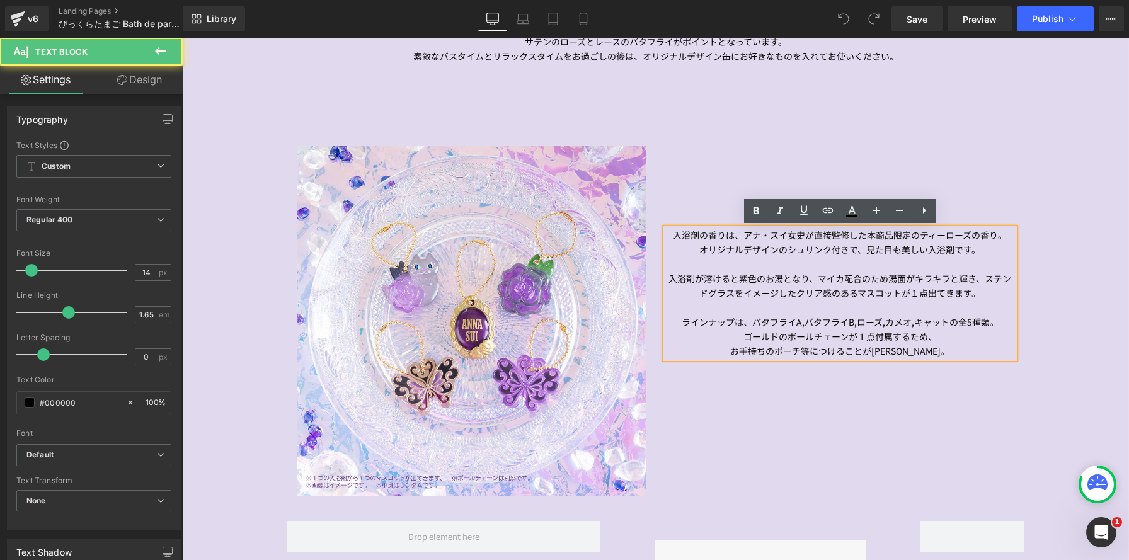
click at [832, 243] on p "オリジナルデザインのシュリンク付きで、見た目も美しい入浴剤です。" at bounding box center [840, 250] width 350 height 14
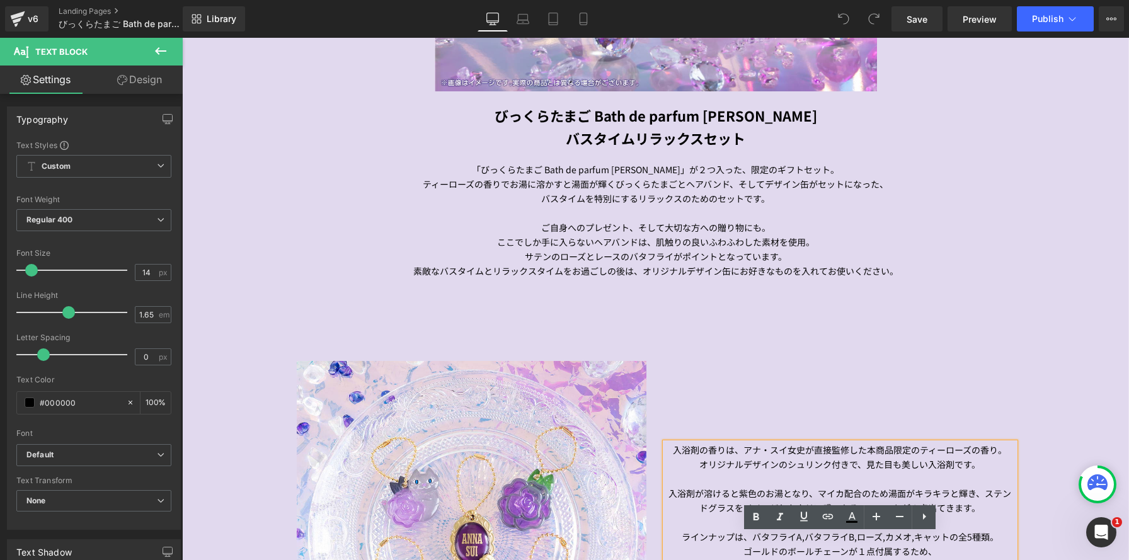
scroll to position [915, 0]
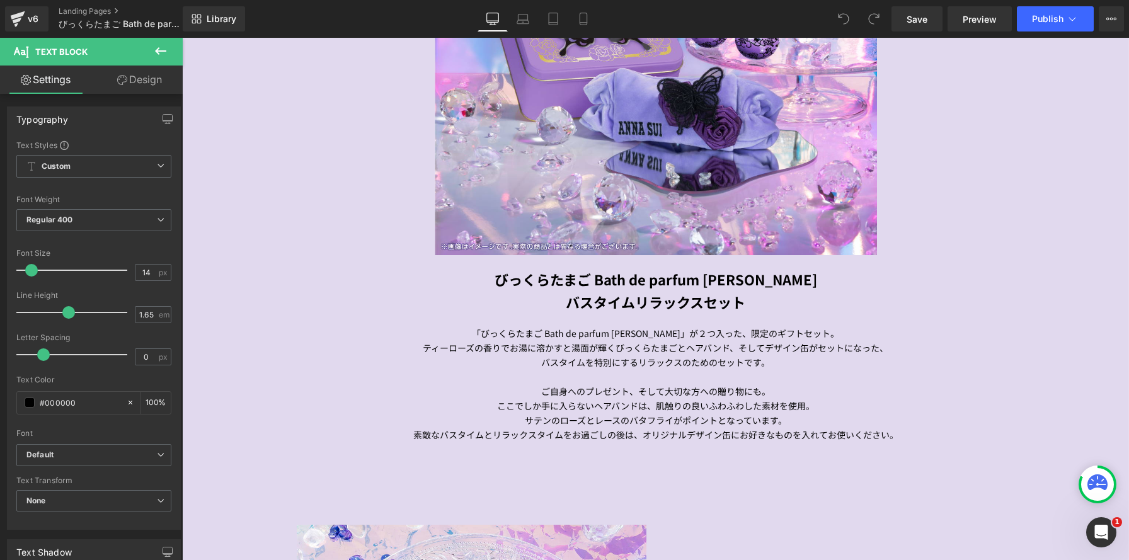
click at [631, 282] on strong "びっくらたまご Bath de parfum ANNA SUI" at bounding box center [656, 279] width 323 height 20
